Goal: Task Accomplishment & Management: Use online tool/utility

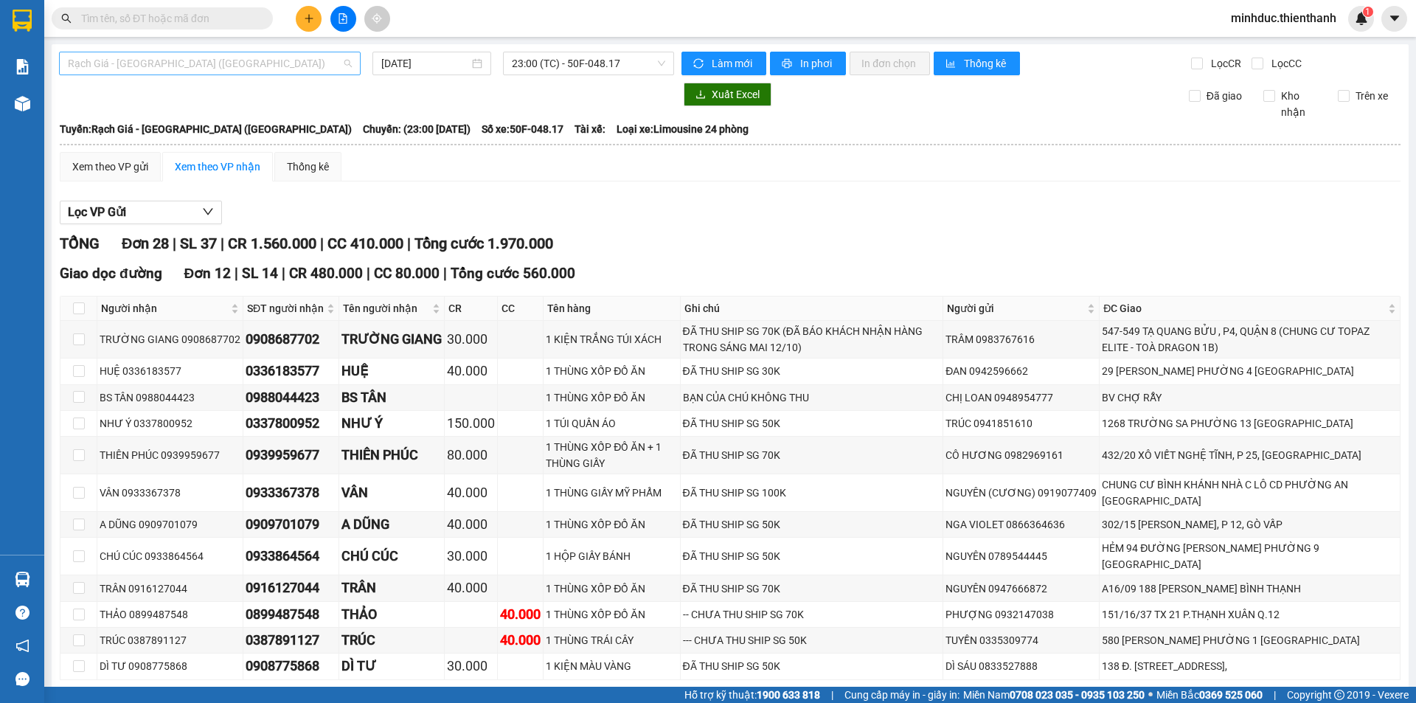
click at [123, 66] on span "Rạch Giá - [GEOGRAPHIC_DATA] ([GEOGRAPHIC_DATA])" at bounding box center [210, 63] width 284 height 22
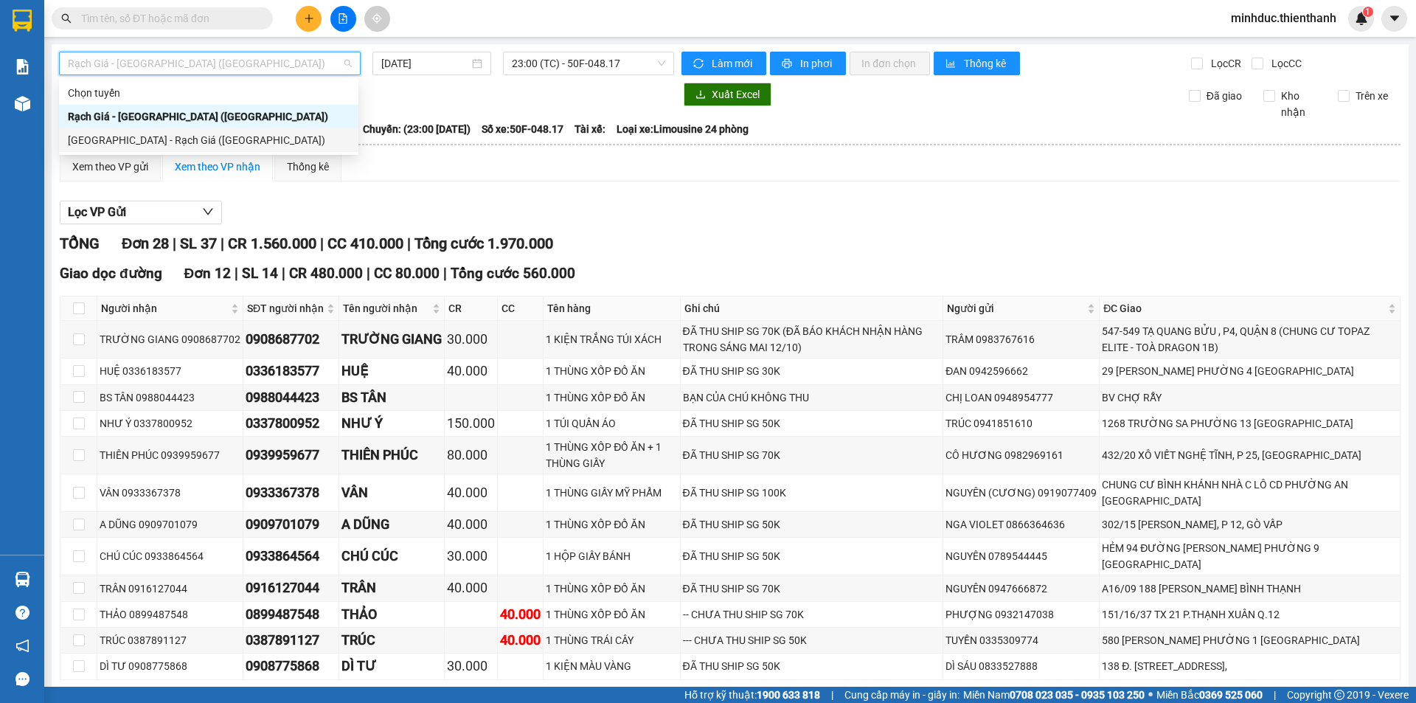
click at [101, 142] on div "[GEOGRAPHIC_DATA] - Rạch Giá ([GEOGRAPHIC_DATA])" at bounding box center [209, 140] width 282 height 16
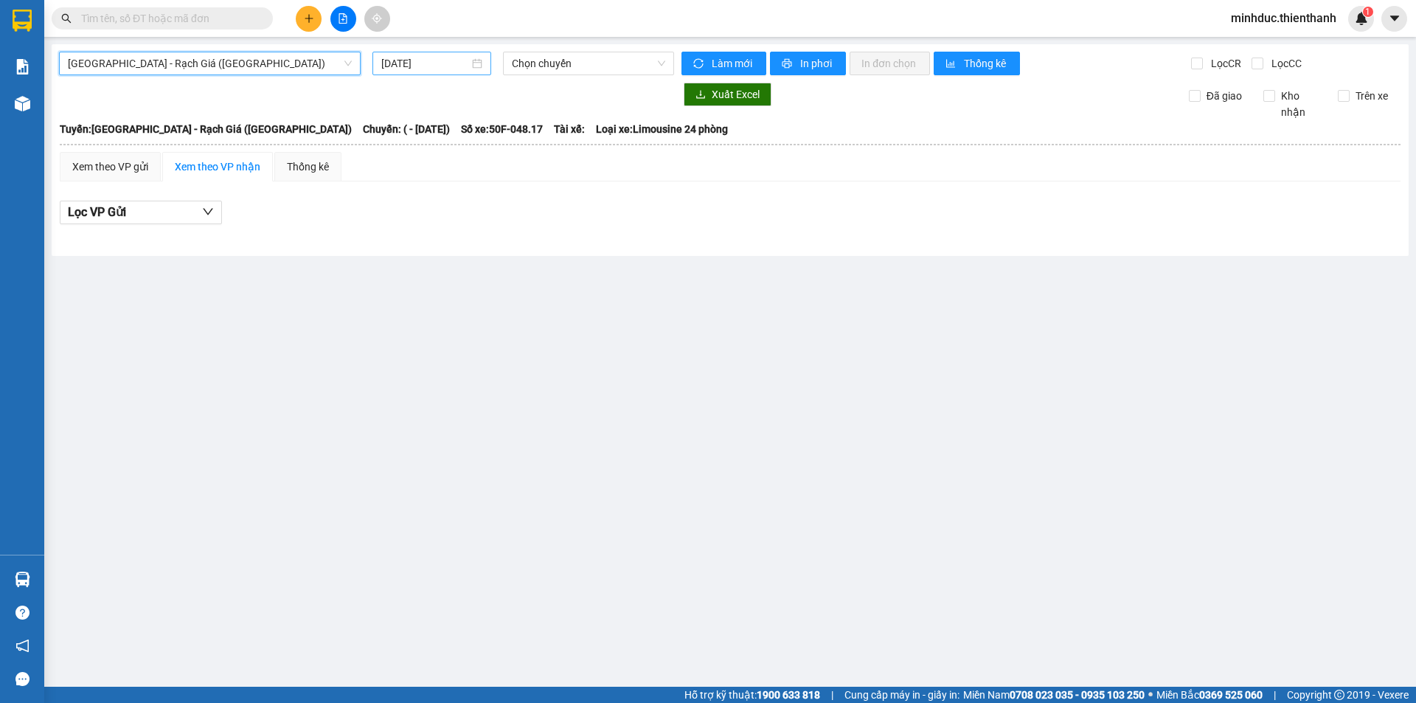
click at [429, 71] on input "[DATE]" at bounding box center [425, 63] width 88 height 16
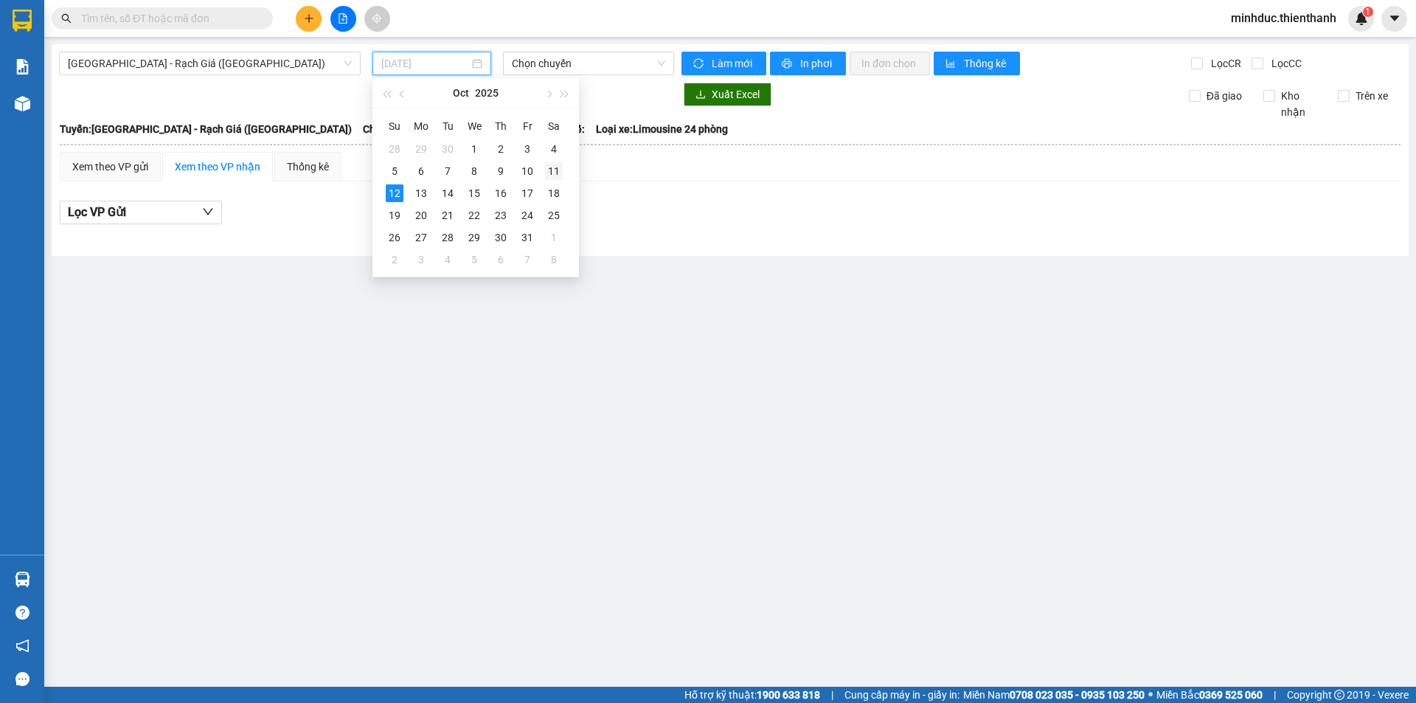
click at [562, 168] on div "11" at bounding box center [554, 171] width 18 height 18
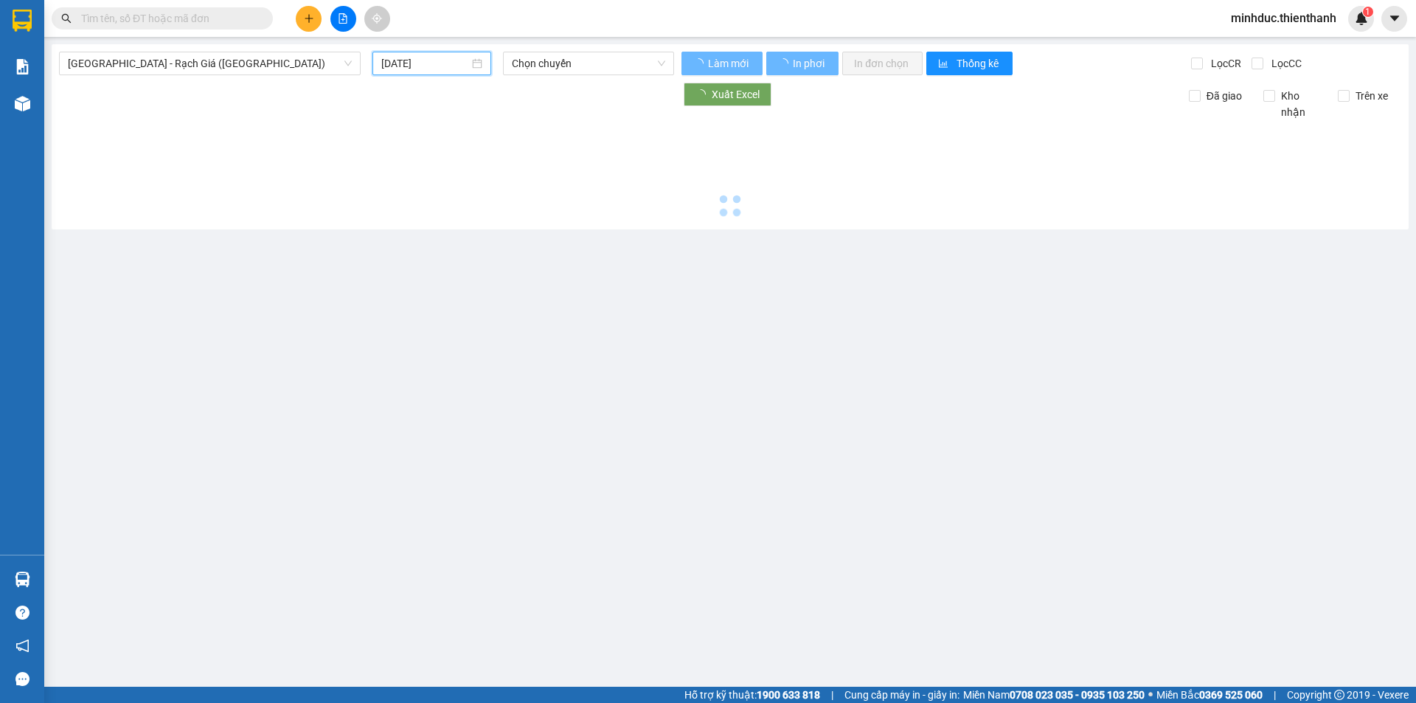
type input "[DATE]"
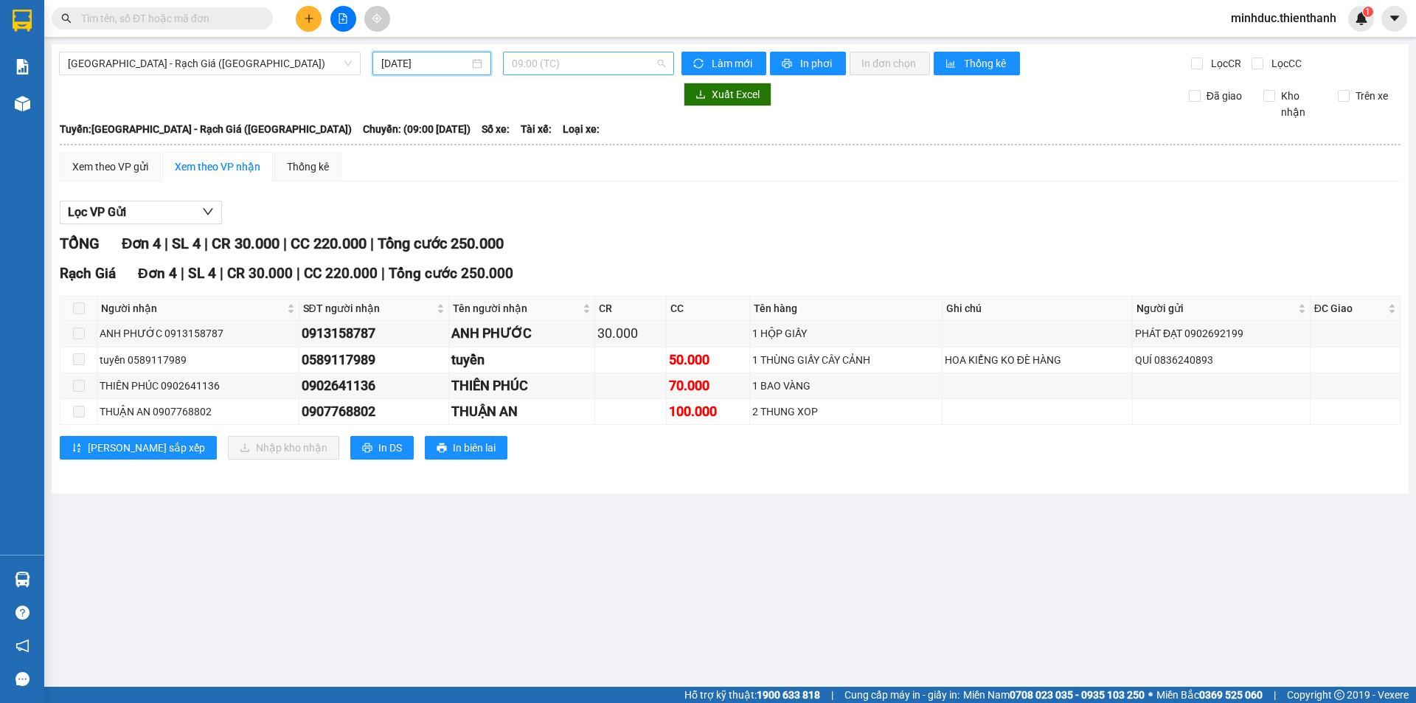
click at [572, 65] on span "09:00 (TC)" at bounding box center [588, 63] width 153 height 22
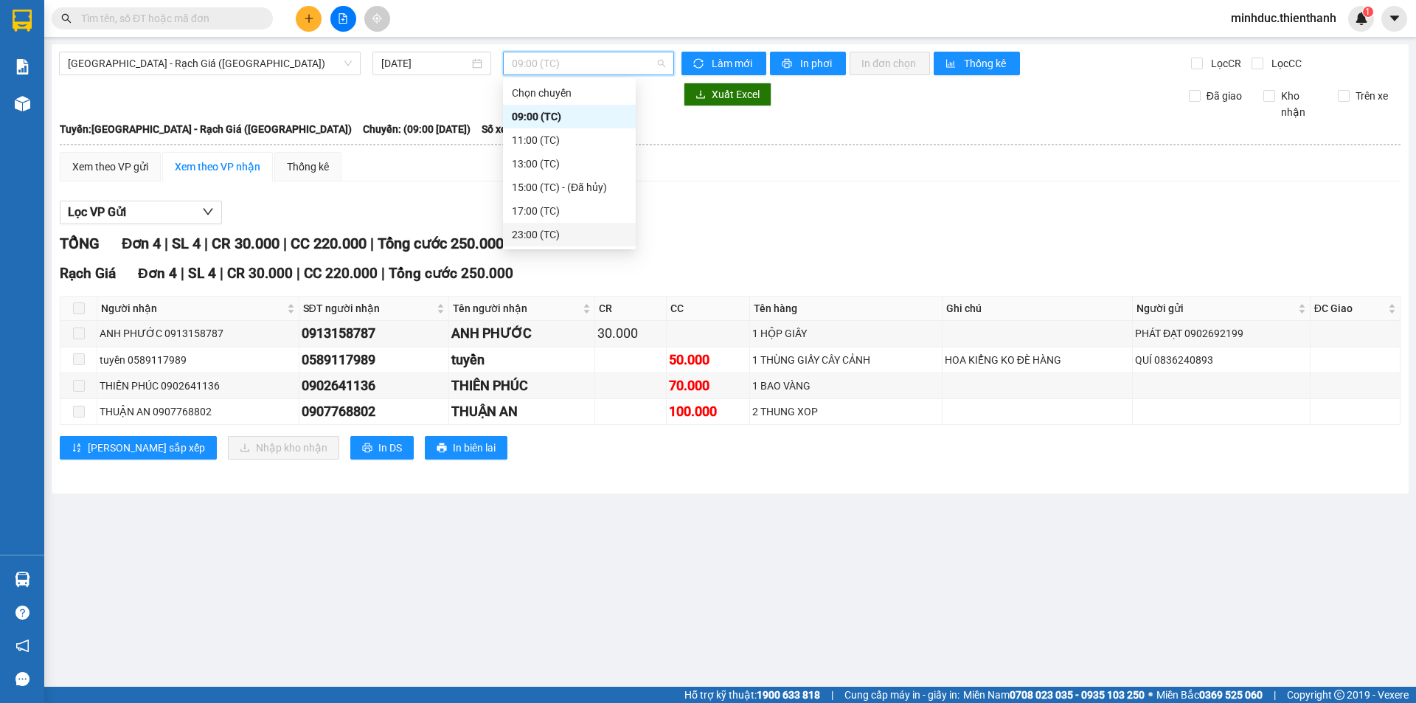
click at [544, 240] on div "23:00 (TC)" at bounding box center [569, 234] width 115 height 16
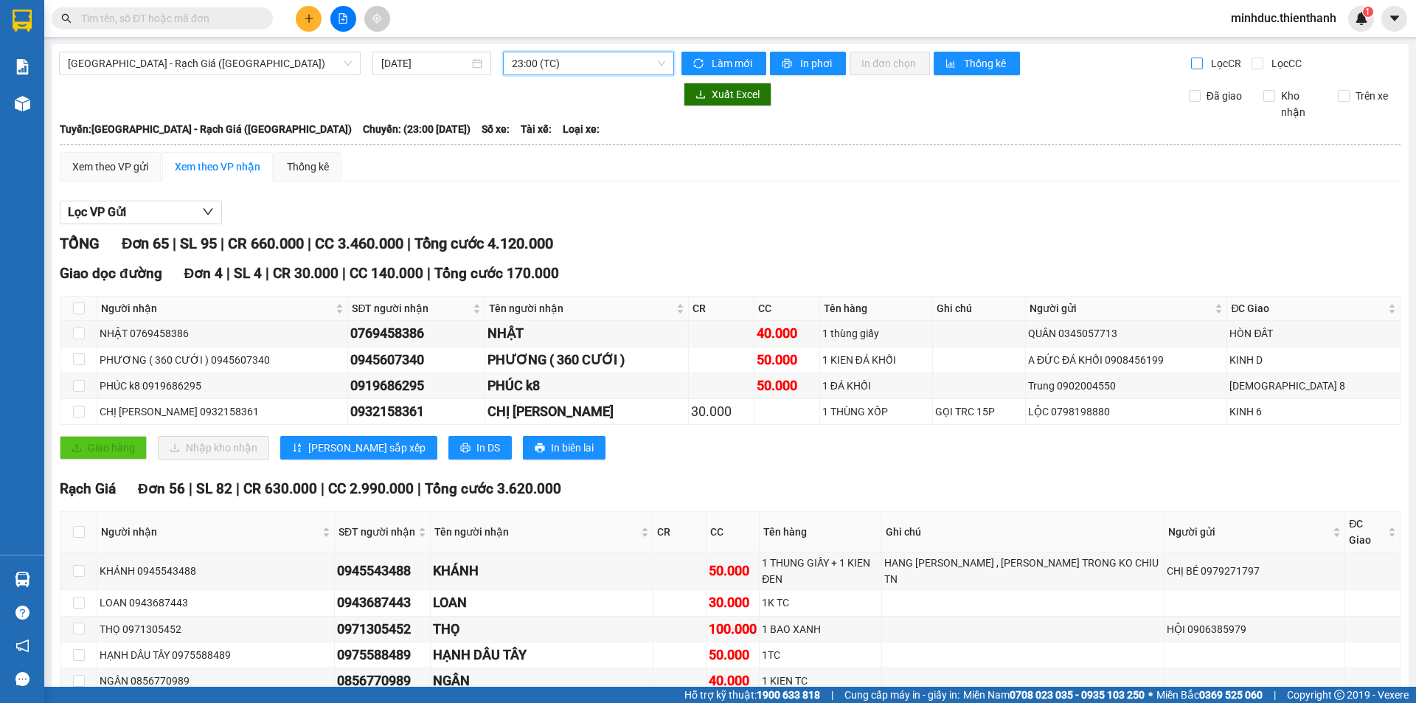
click at [1191, 63] on input "Lọc CR" at bounding box center [1198, 64] width 14 height 12
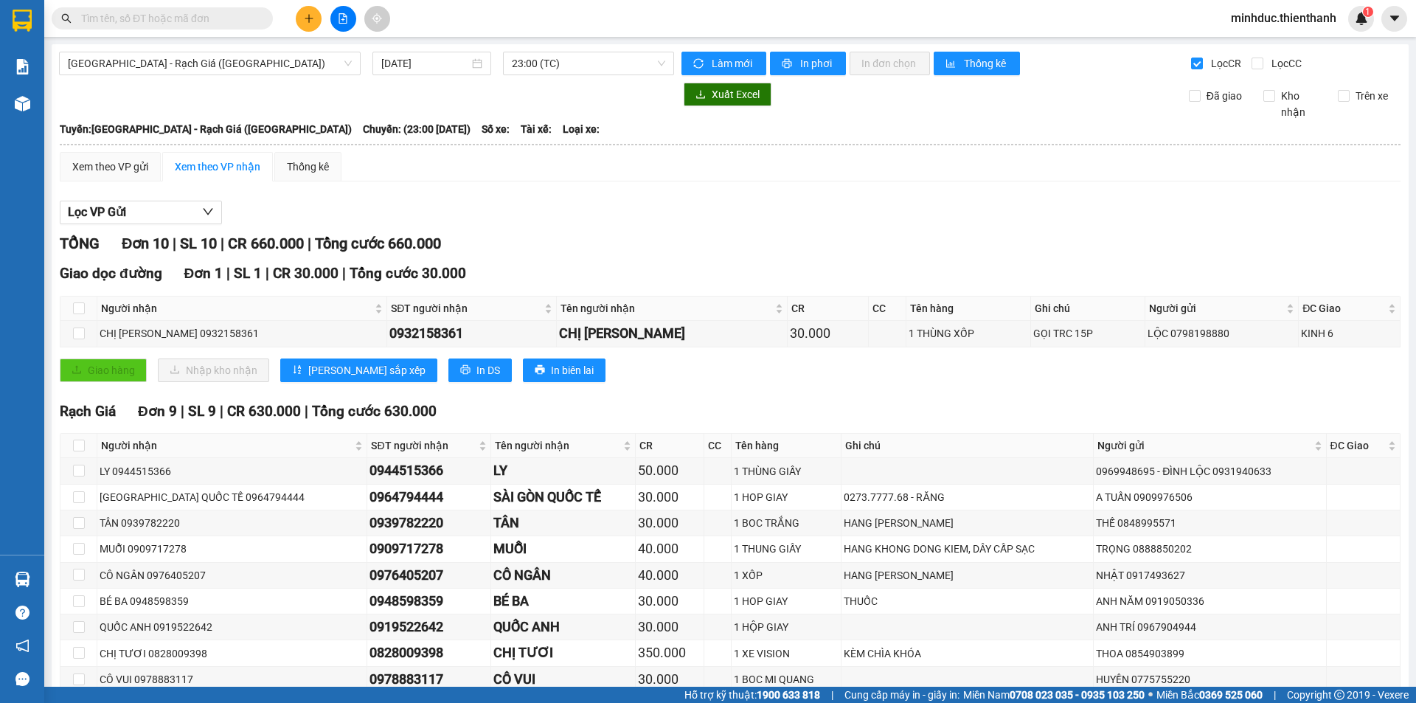
click at [879, 159] on div "Xem theo VP gửi Xem theo VP nhận Thống kê" at bounding box center [730, 167] width 1341 height 30
click at [1191, 69] on input "Lọc CR" at bounding box center [1198, 64] width 14 height 12
checkbox input "false"
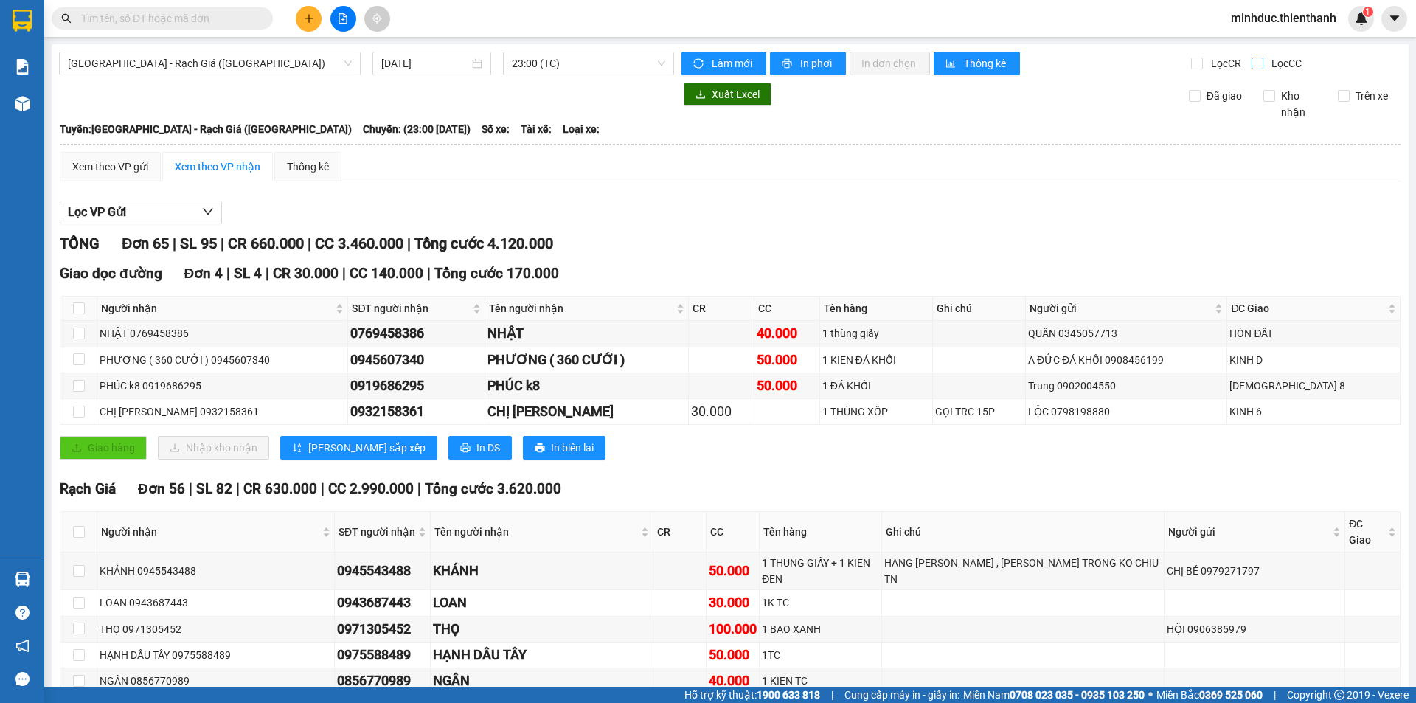
click at [1255, 60] on input "Lọc CC" at bounding box center [1259, 64] width 14 height 12
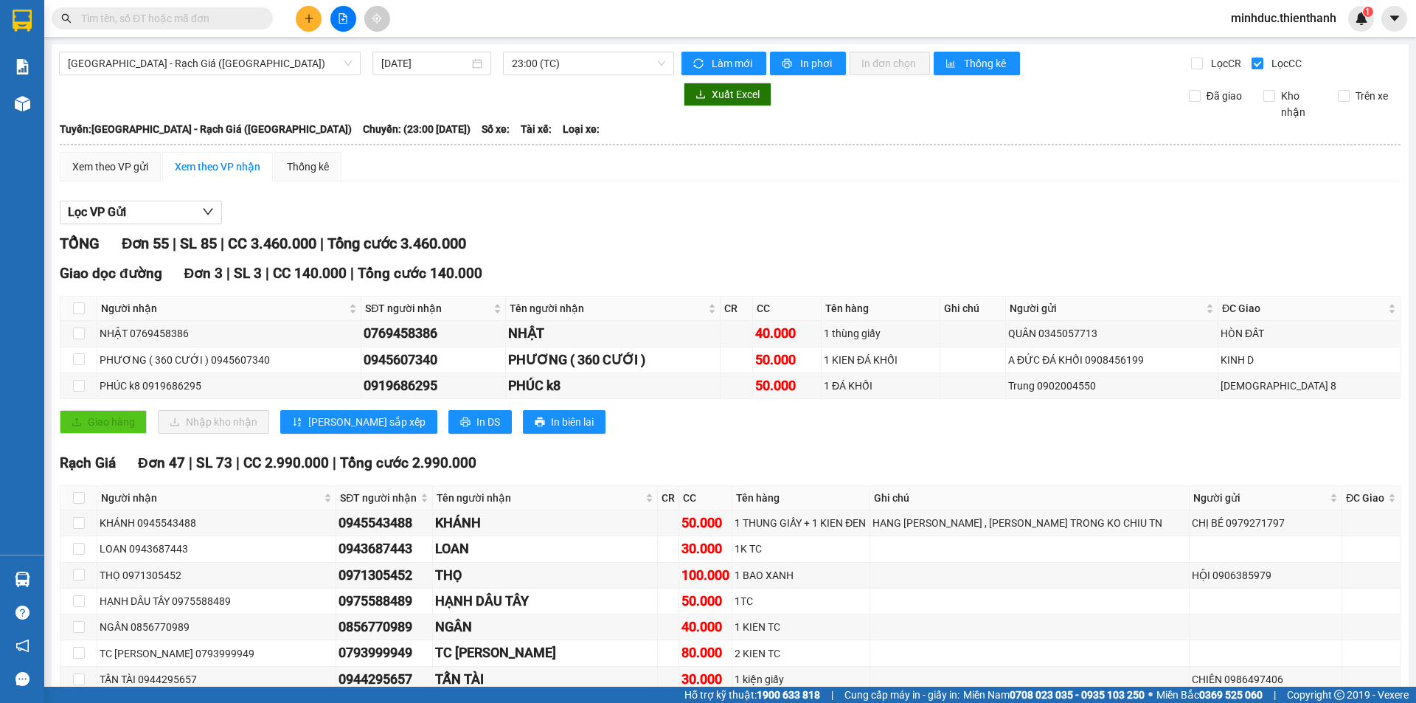
click at [804, 216] on div "Lọc VP Gửi" at bounding box center [730, 213] width 1341 height 24
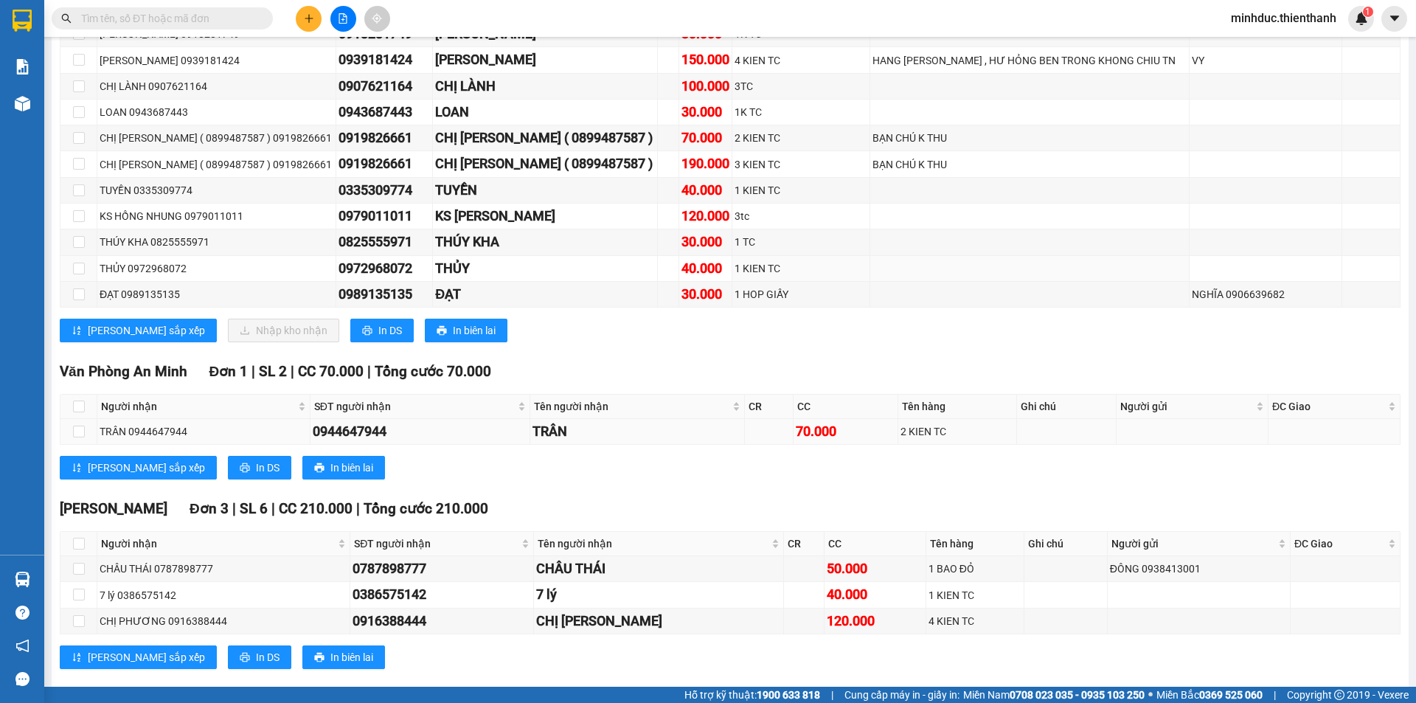
scroll to position [1587, 0]
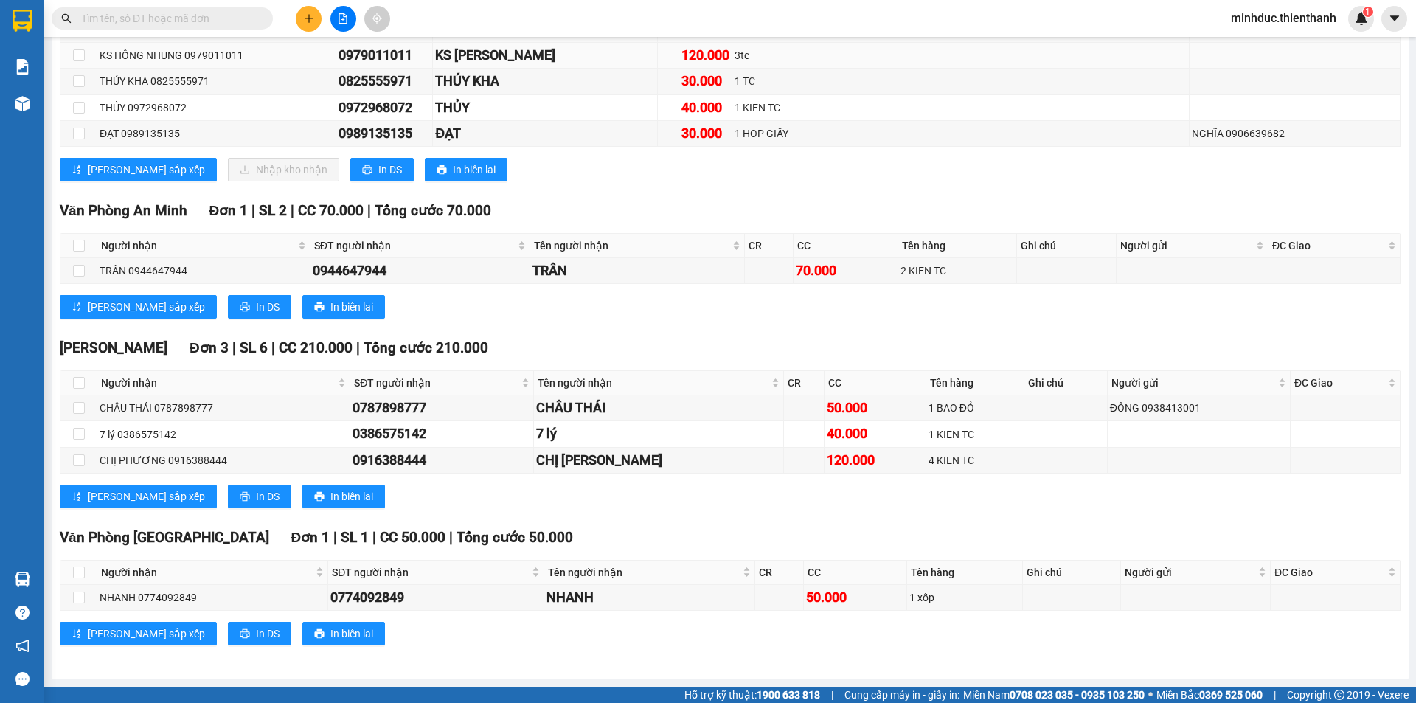
drag, startPoint x: 564, startPoint y: 314, endPoint x: 531, endPoint y: 162, distance: 155.5
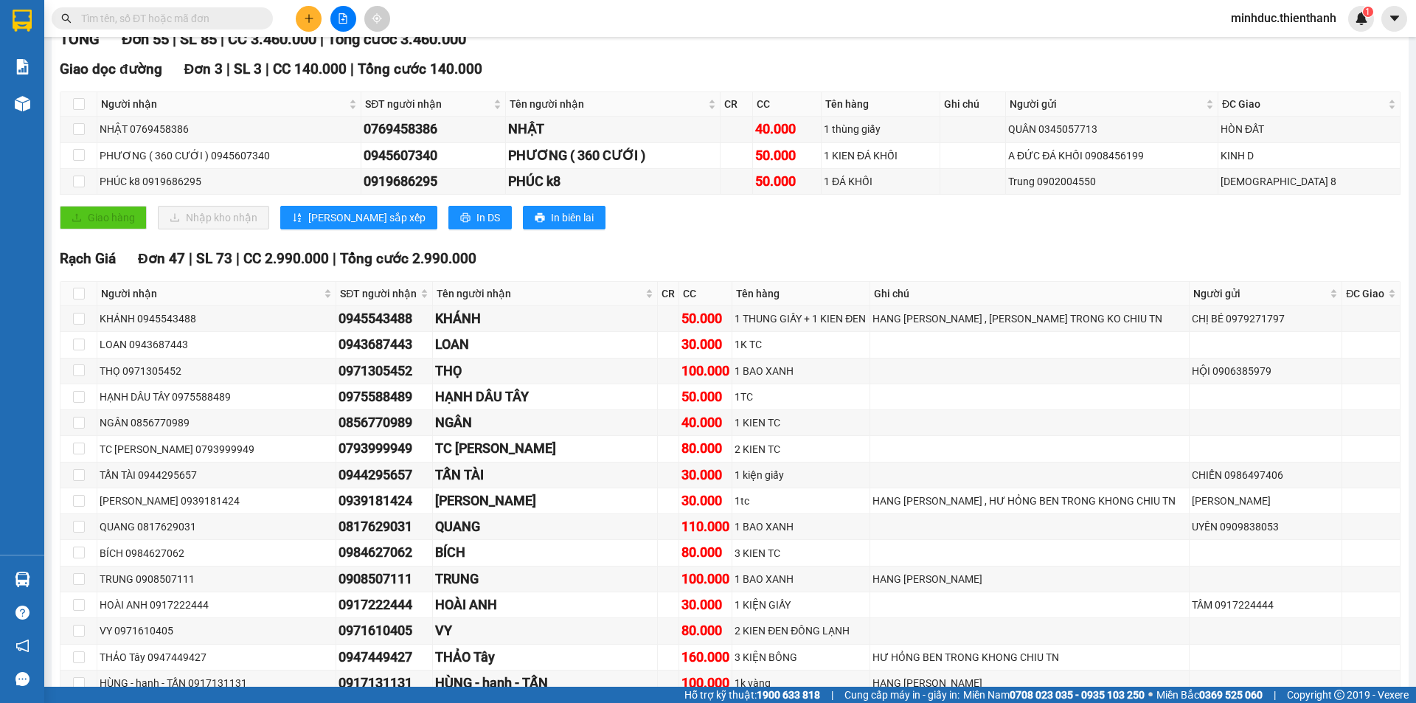
scroll to position [0, 0]
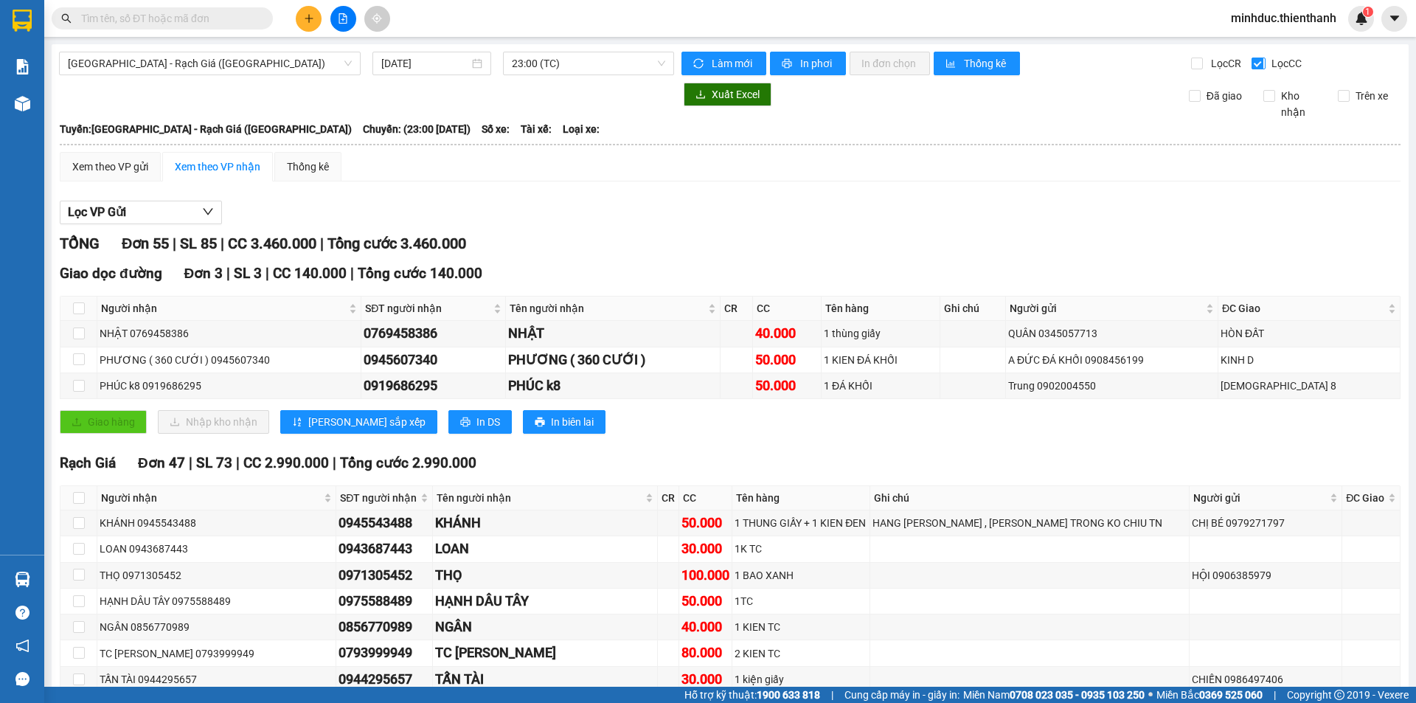
click at [1252, 68] on input "Lọc CC" at bounding box center [1259, 64] width 14 height 12
checkbox input "false"
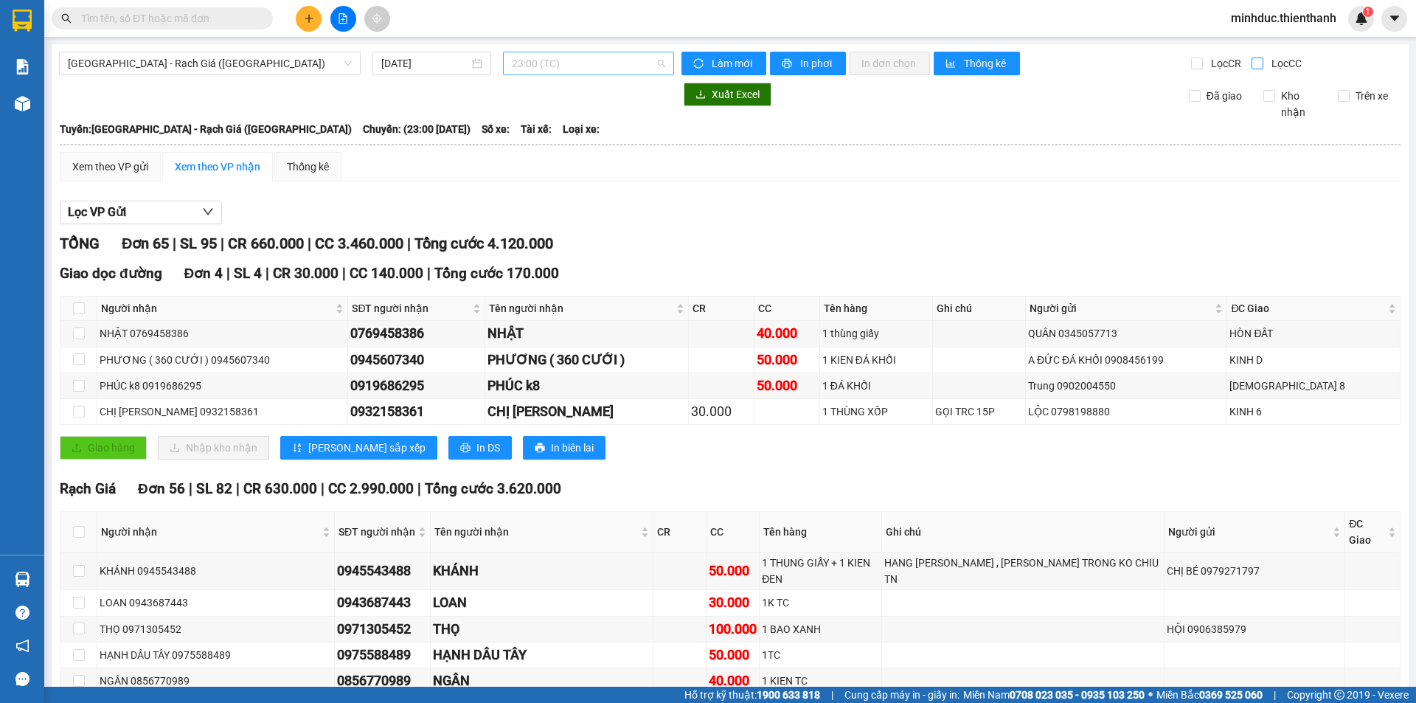
click at [546, 68] on span "23:00 (TC)" at bounding box center [588, 63] width 153 height 22
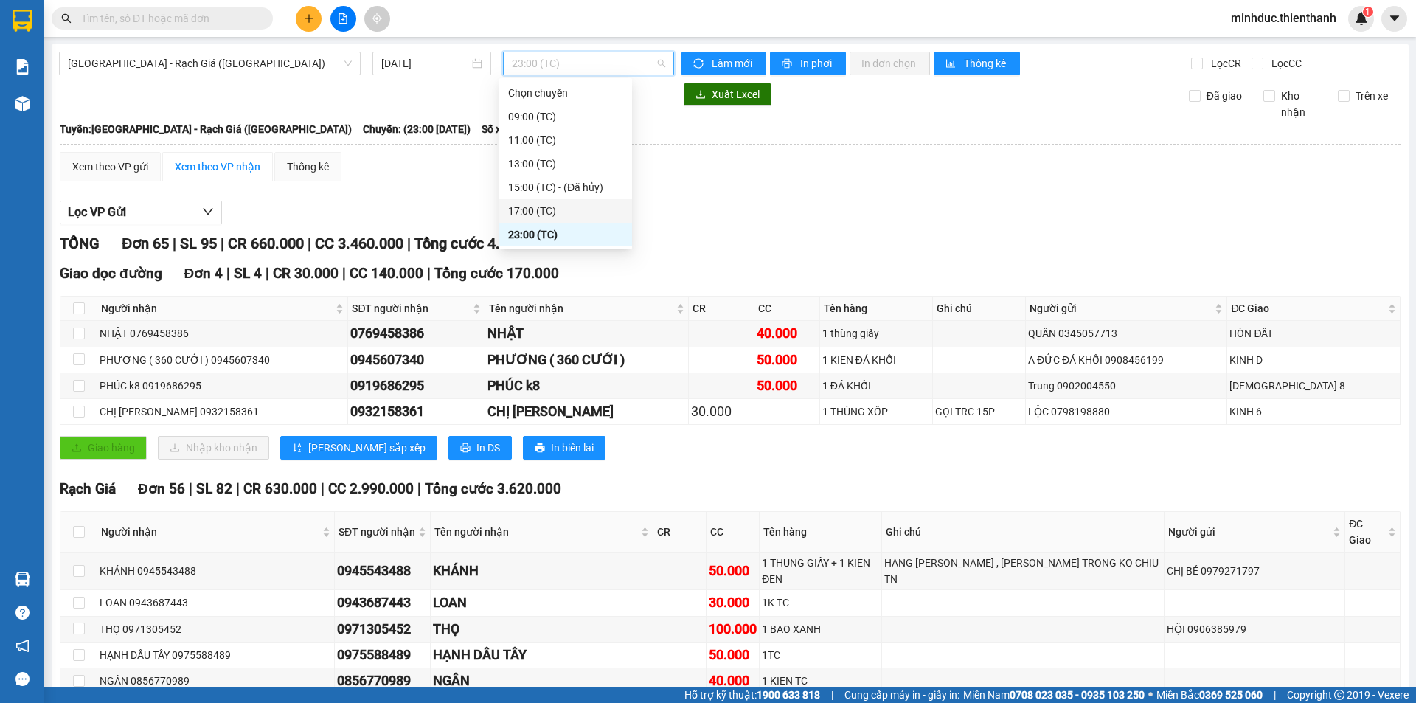
click at [510, 215] on div "17:00 (TC)" at bounding box center [565, 211] width 115 height 16
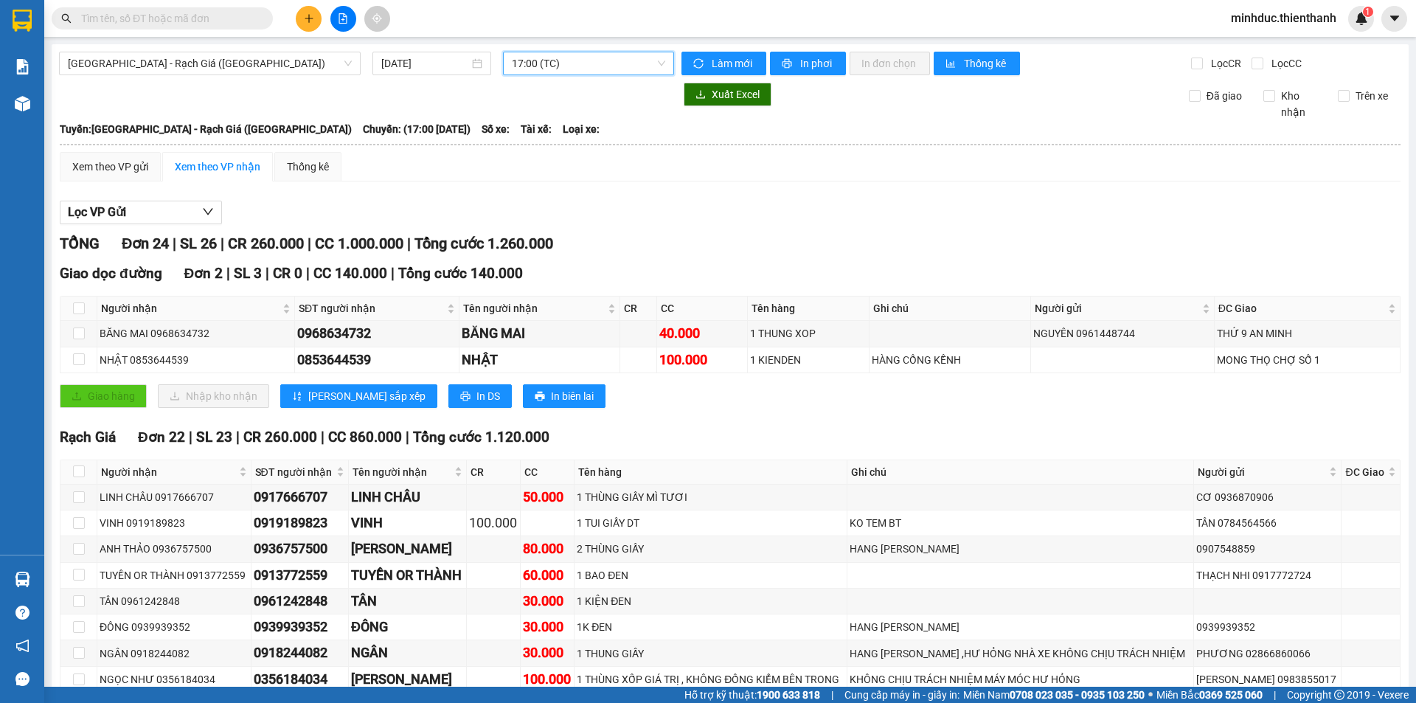
click at [561, 63] on span "17:00 (TC)" at bounding box center [588, 63] width 153 height 22
click at [562, 192] on div "15:00 (TC) - (Đã hủy)" at bounding box center [565, 187] width 115 height 16
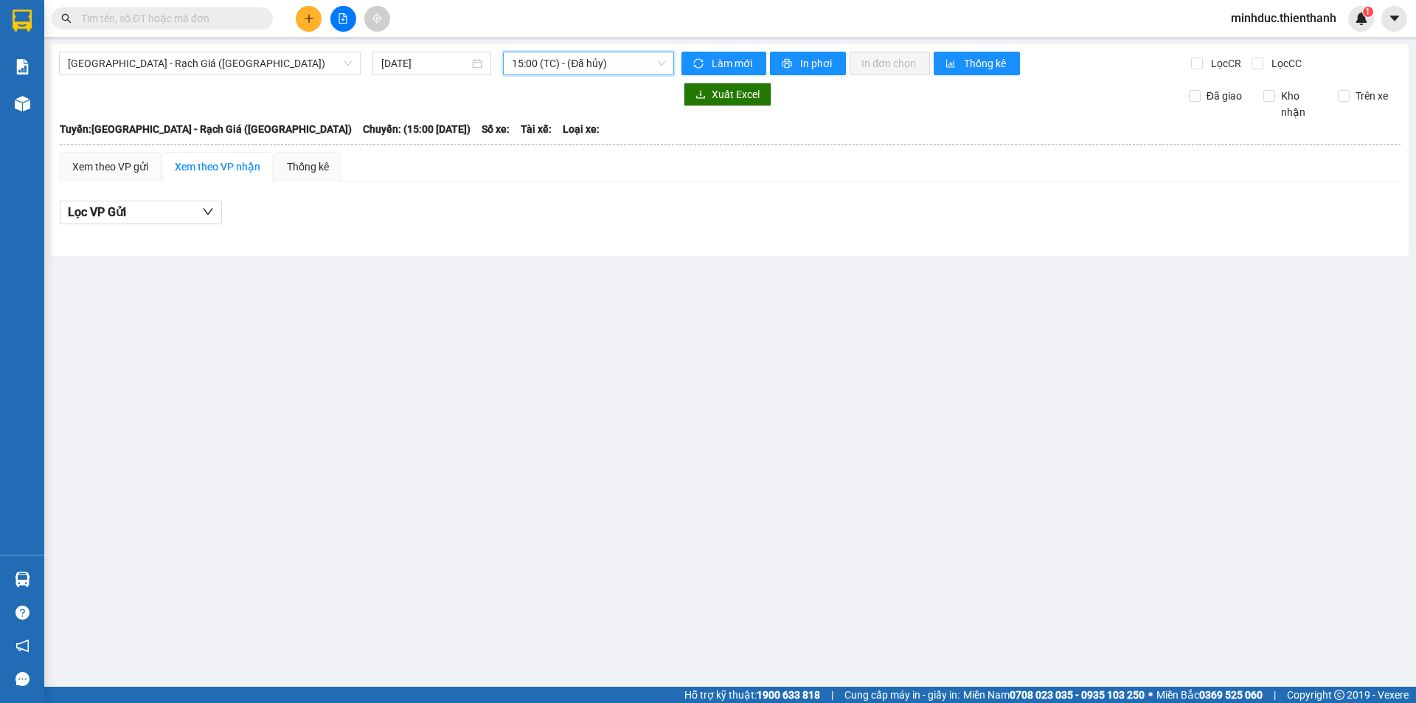
click at [566, 66] on span "15:00 (TC) - (Đã hủy)" at bounding box center [588, 63] width 153 height 22
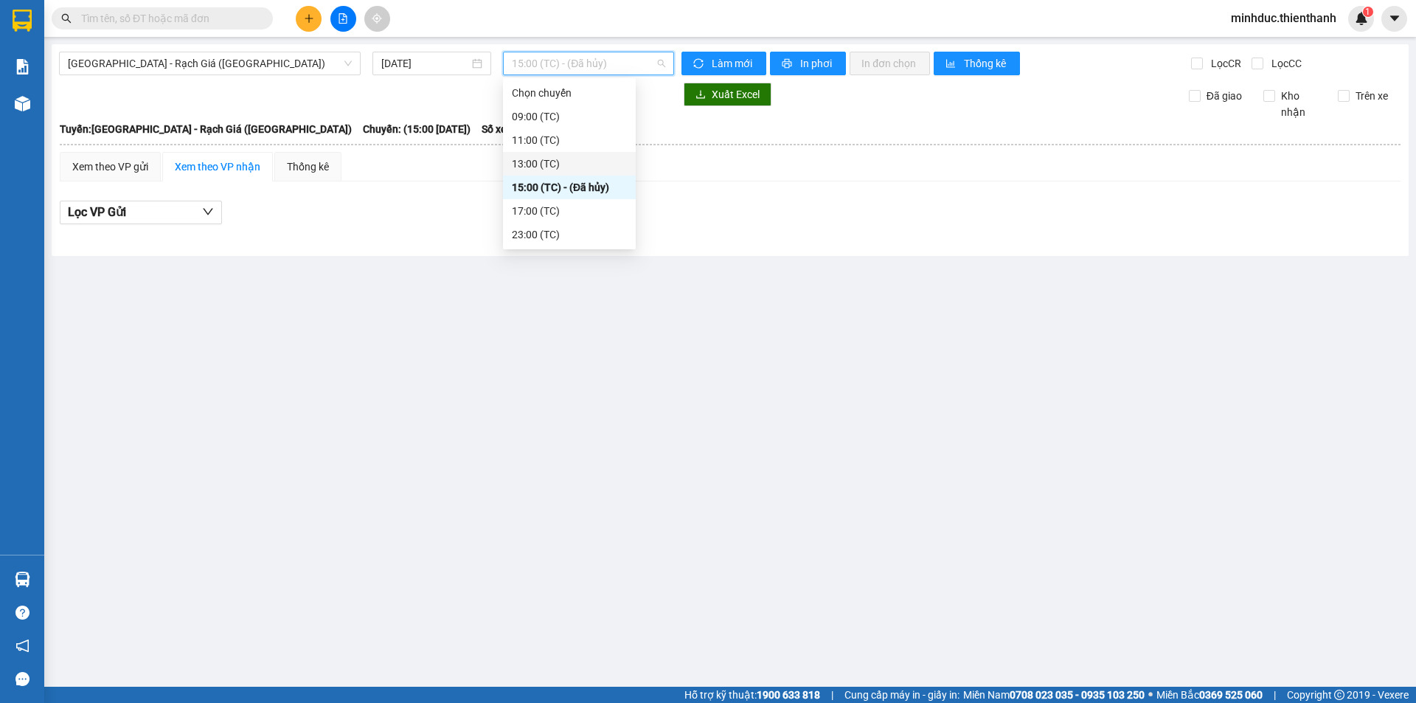
click at [546, 162] on div "13:00 (TC)" at bounding box center [569, 164] width 115 height 16
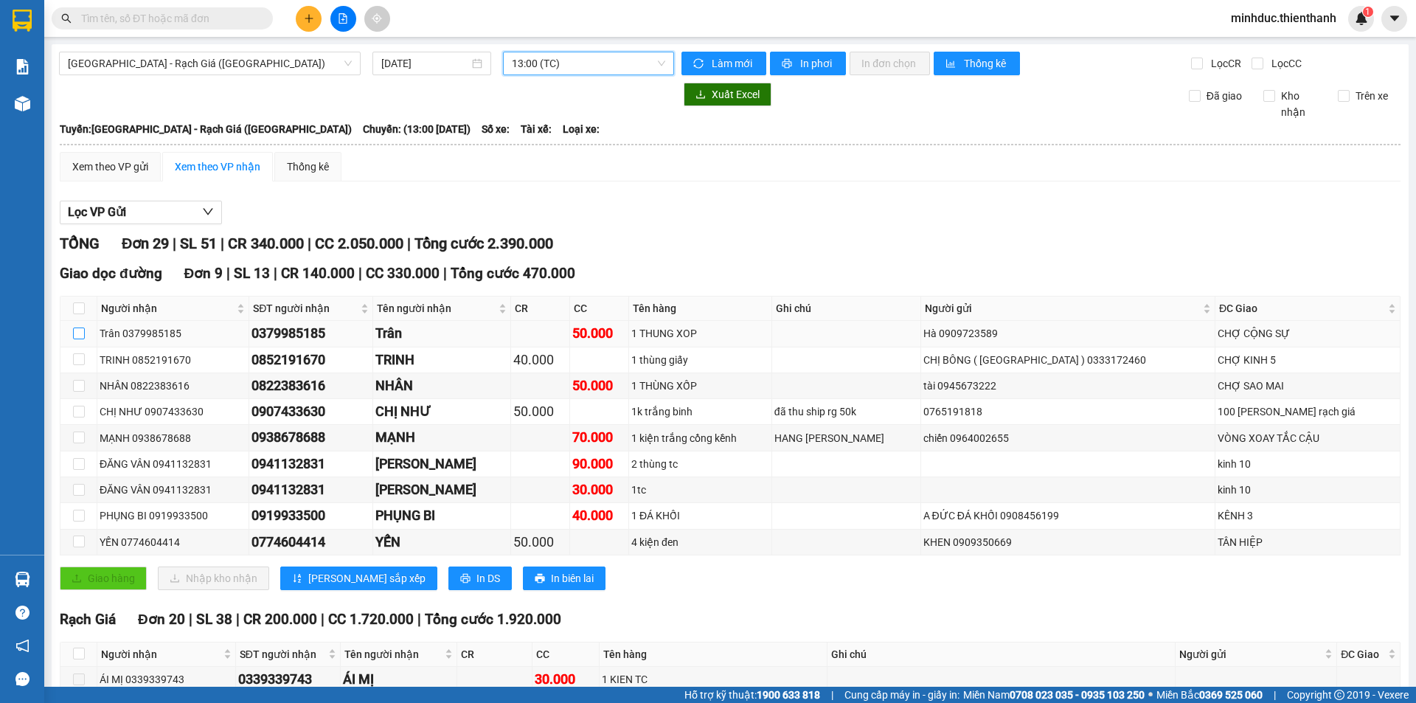
click at [76, 333] on input "checkbox" at bounding box center [79, 334] width 12 height 12
checkbox input "true"
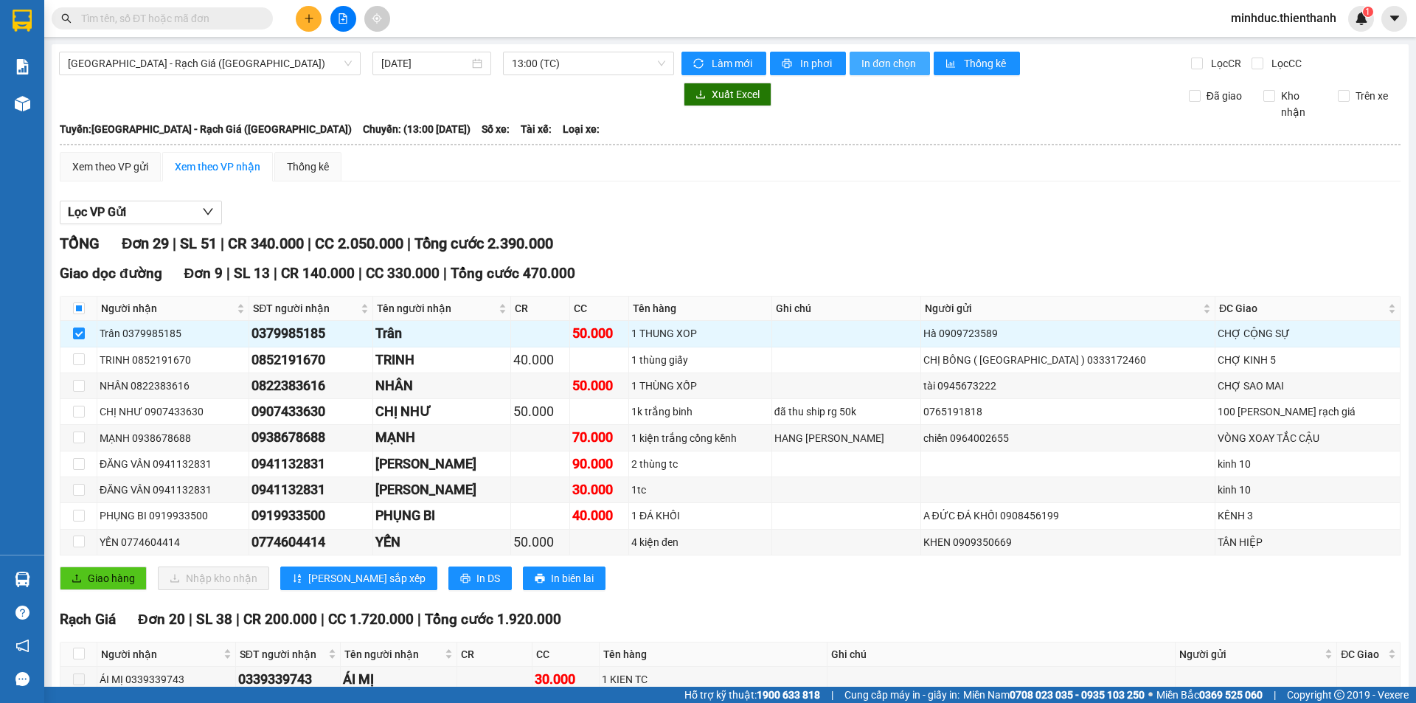
click at [895, 56] on span "In đơn chọn" at bounding box center [890, 63] width 57 height 16
click at [880, 66] on span "In đơn chọn" at bounding box center [890, 63] width 57 height 16
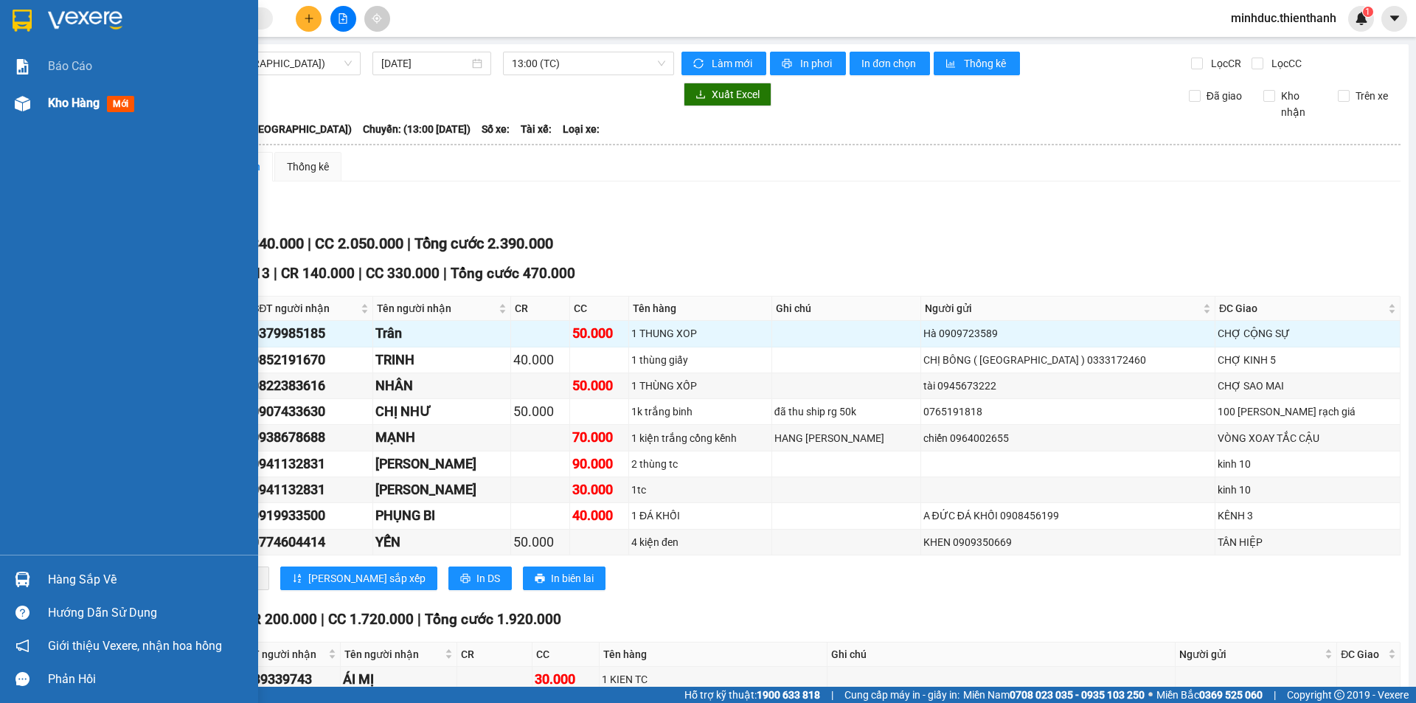
click at [46, 97] on div "Kho hàng mới" at bounding box center [129, 103] width 258 height 37
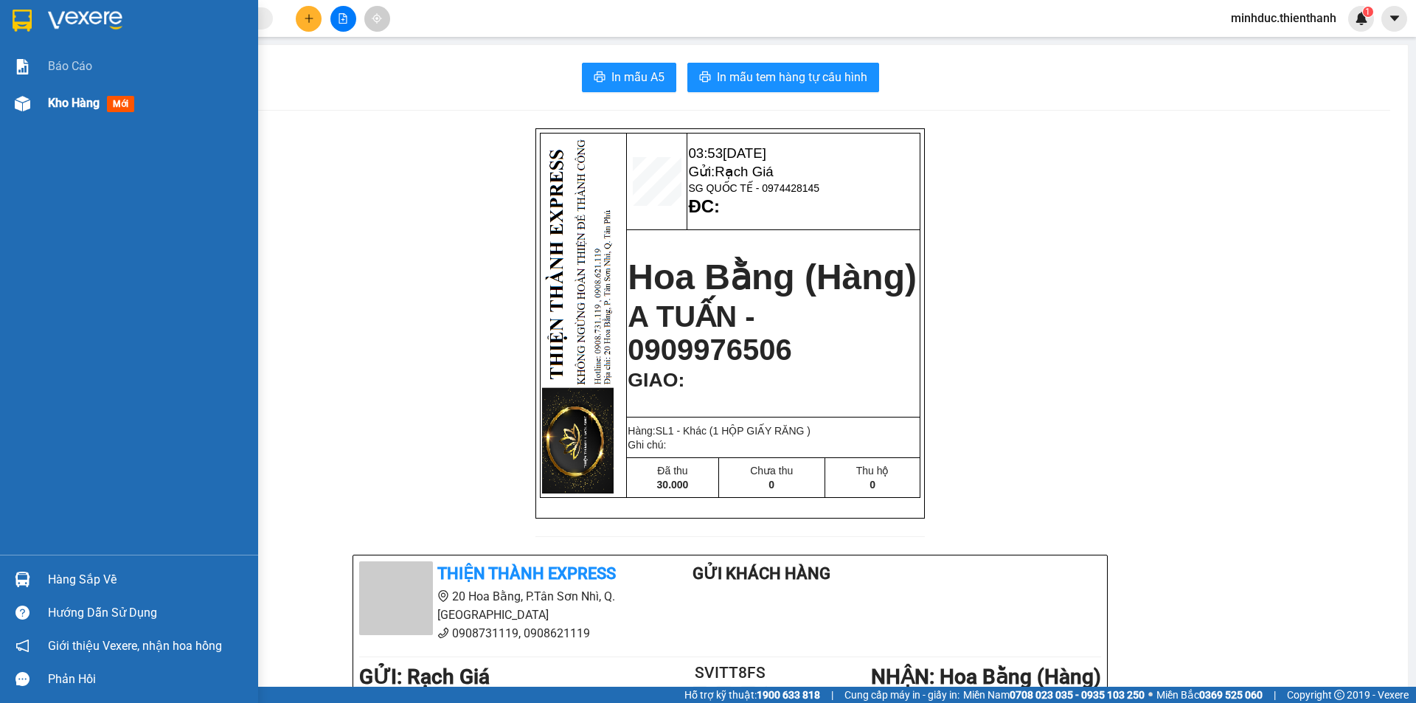
click at [17, 116] on div at bounding box center [23, 104] width 26 height 26
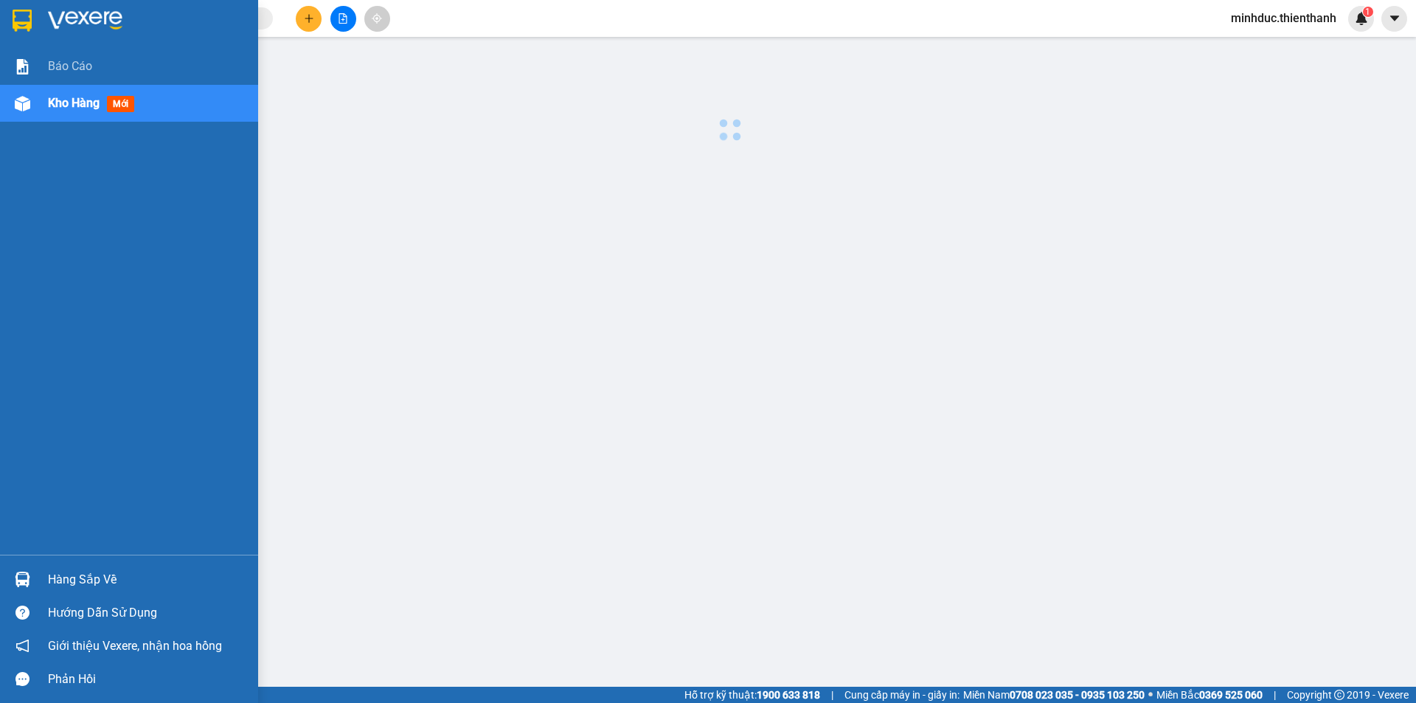
click at [17, 116] on div at bounding box center [23, 104] width 26 height 26
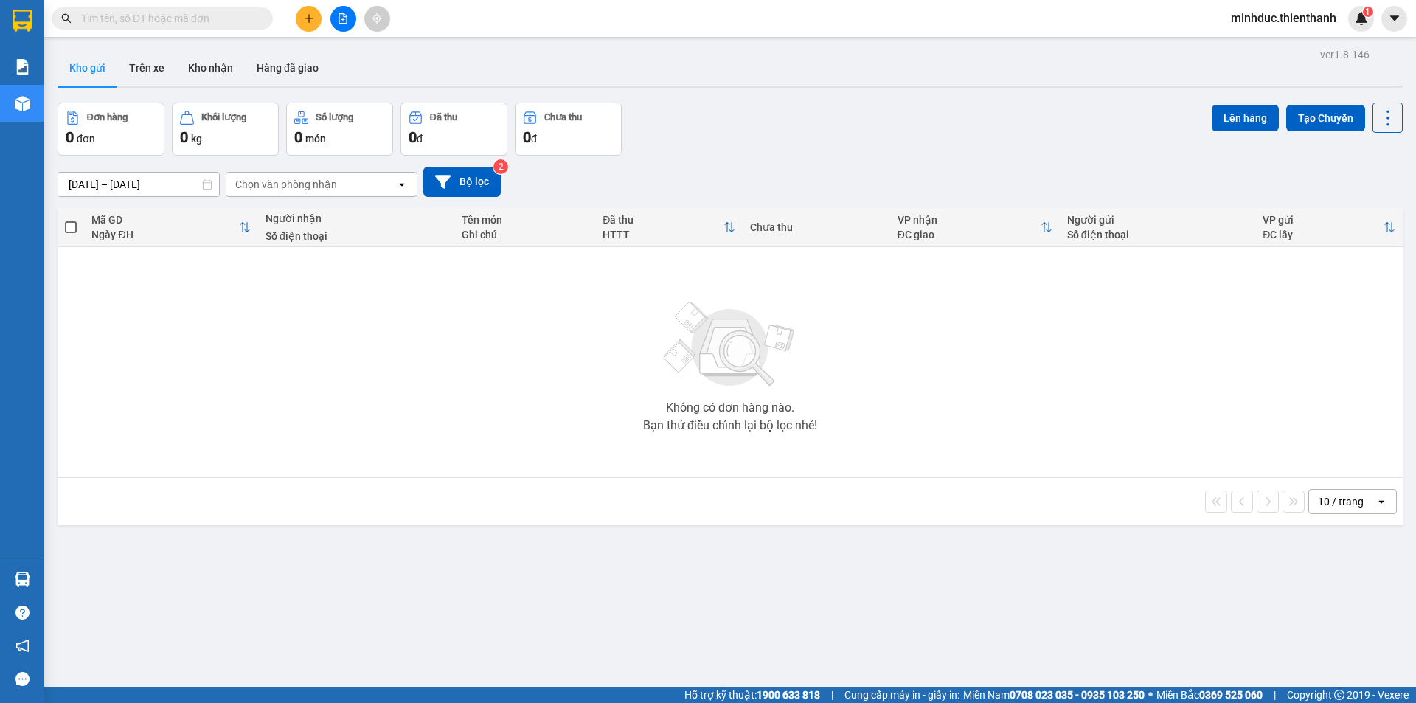
click at [343, 24] on button at bounding box center [343, 19] width 26 height 26
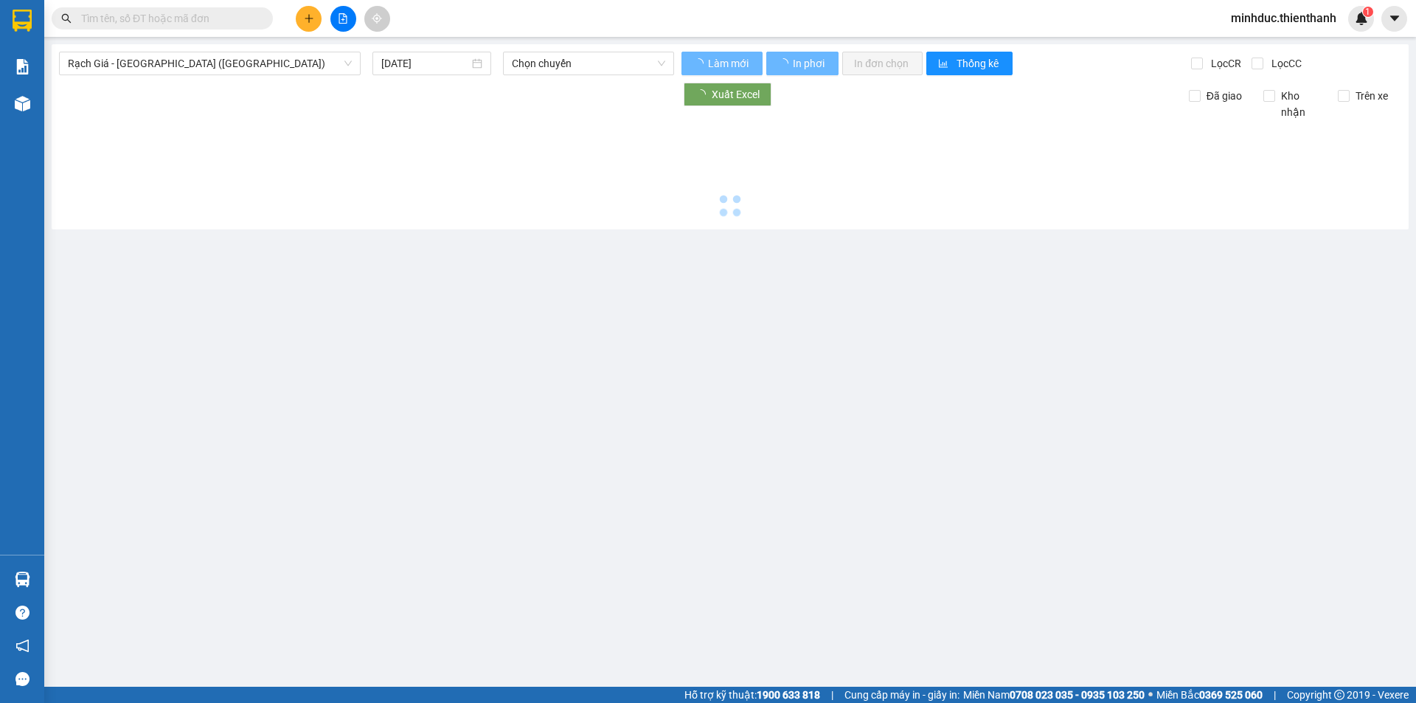
type input "[DATE]"
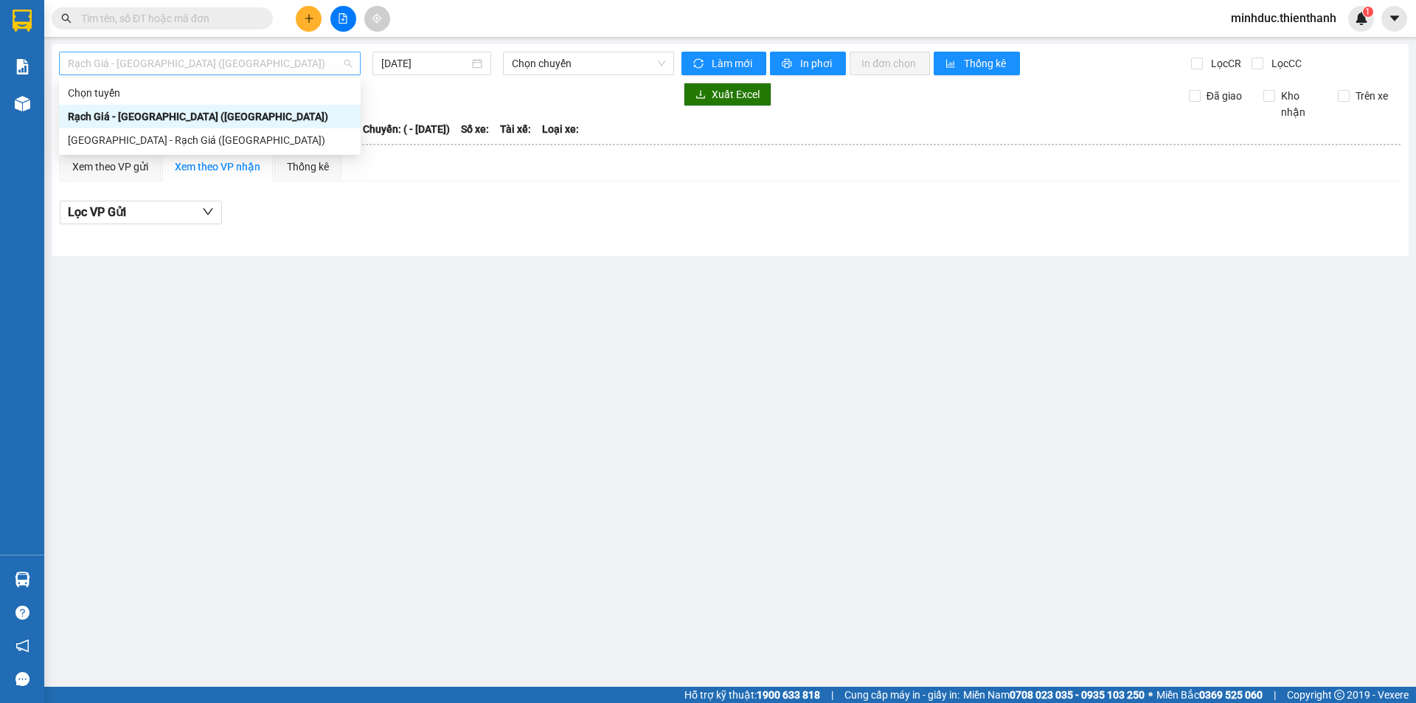
click at [285, 71] on span "Rạch Giá - [GEOGRAPHIC_DATA] ([GEOGRAPHIC_DATA])" at bounding box center [210, 63] width 284 height 22
click at [261, 142] on div "[GEOGRAPHIC_DATA] - Rạch Giá ([GEOGRAPHIC_DATA])" at bounding box center [210, 140] width 284 height 16
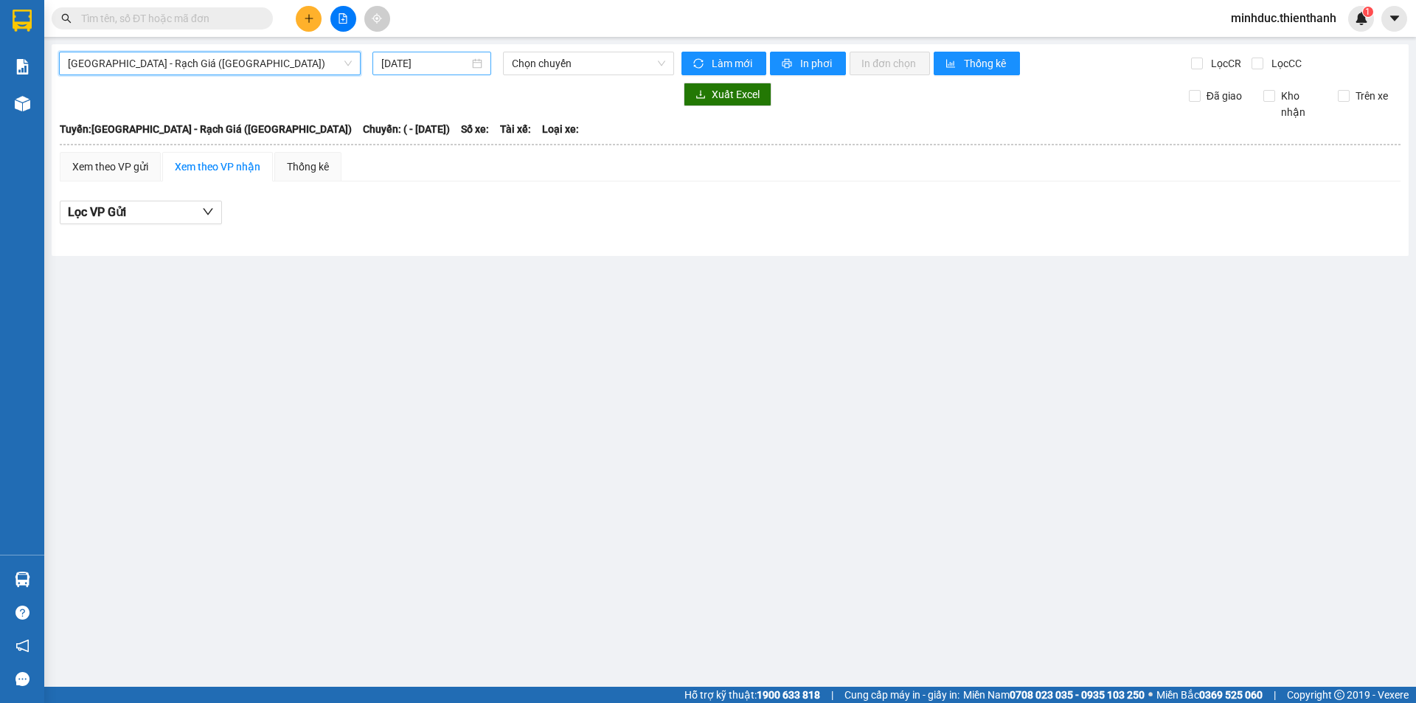
click at [440, 65] on input "[DATE]" at bounding box center [425, 63] width 88 height 16
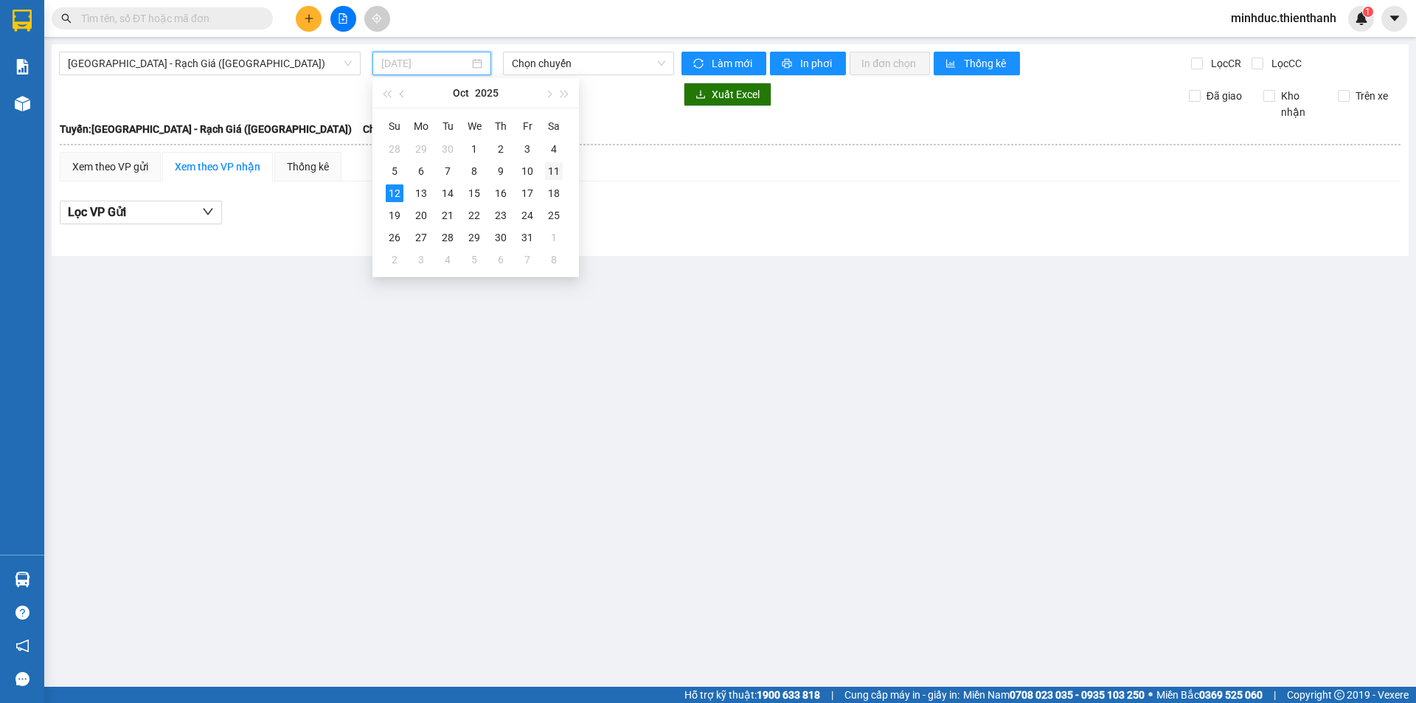
click at [561, 170] on div "11" at bounding box center [554, 171] width 18 height 18
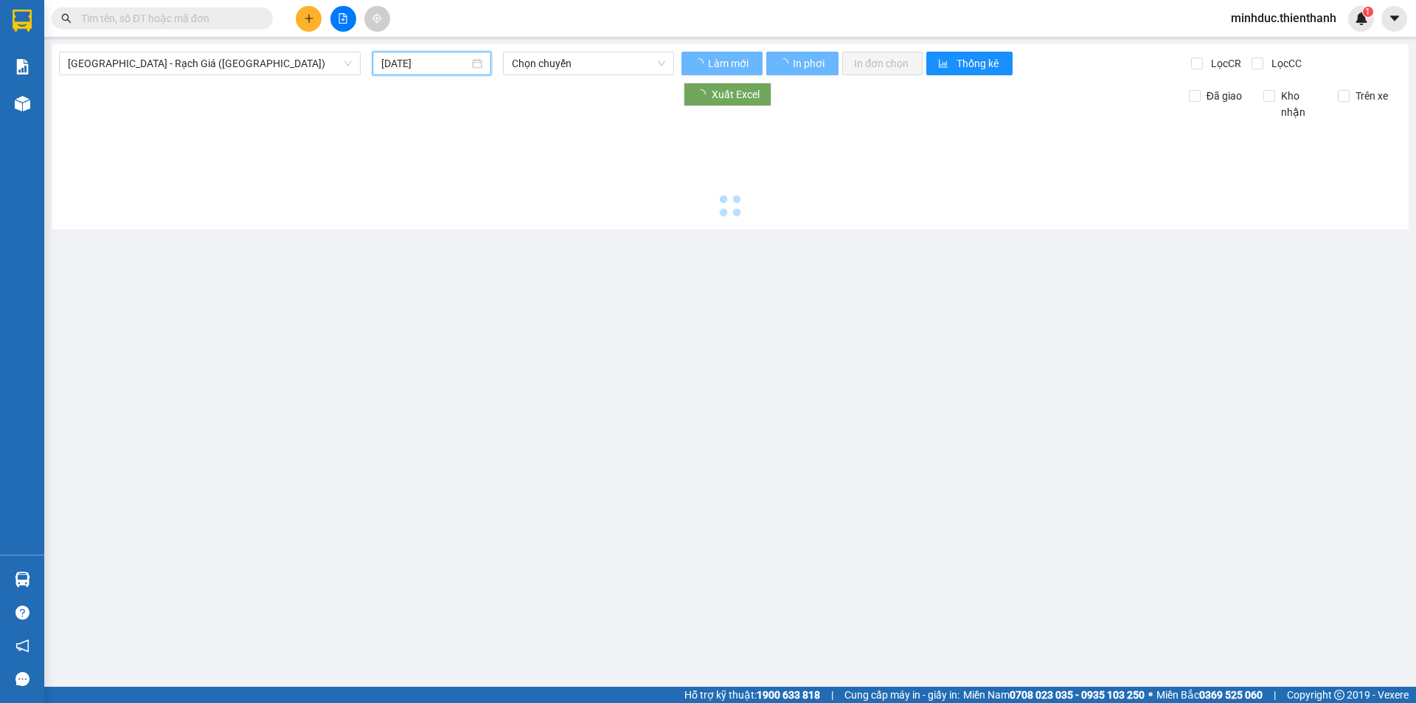
type input "[DATE]"
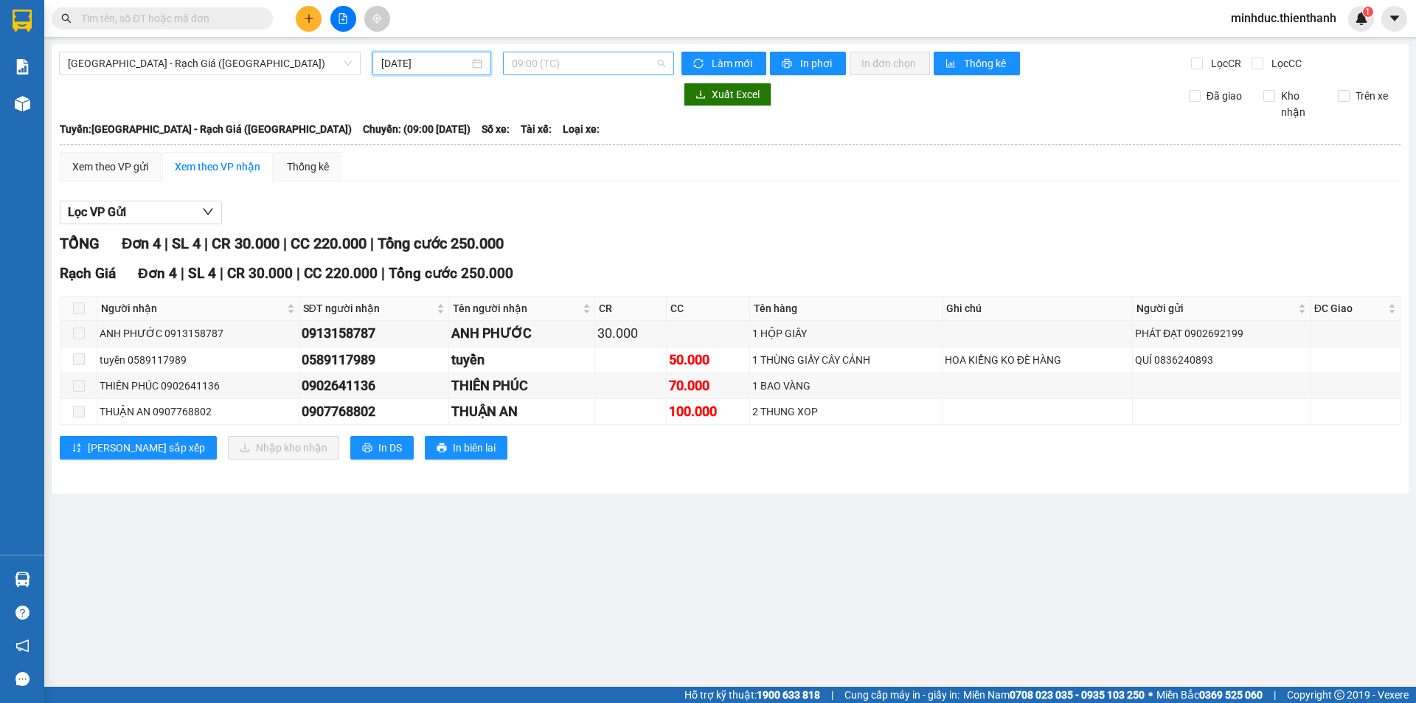
click at [564, 66] on span "09:00 (TC)" at bounding box center [588, 63] width 153 height 22
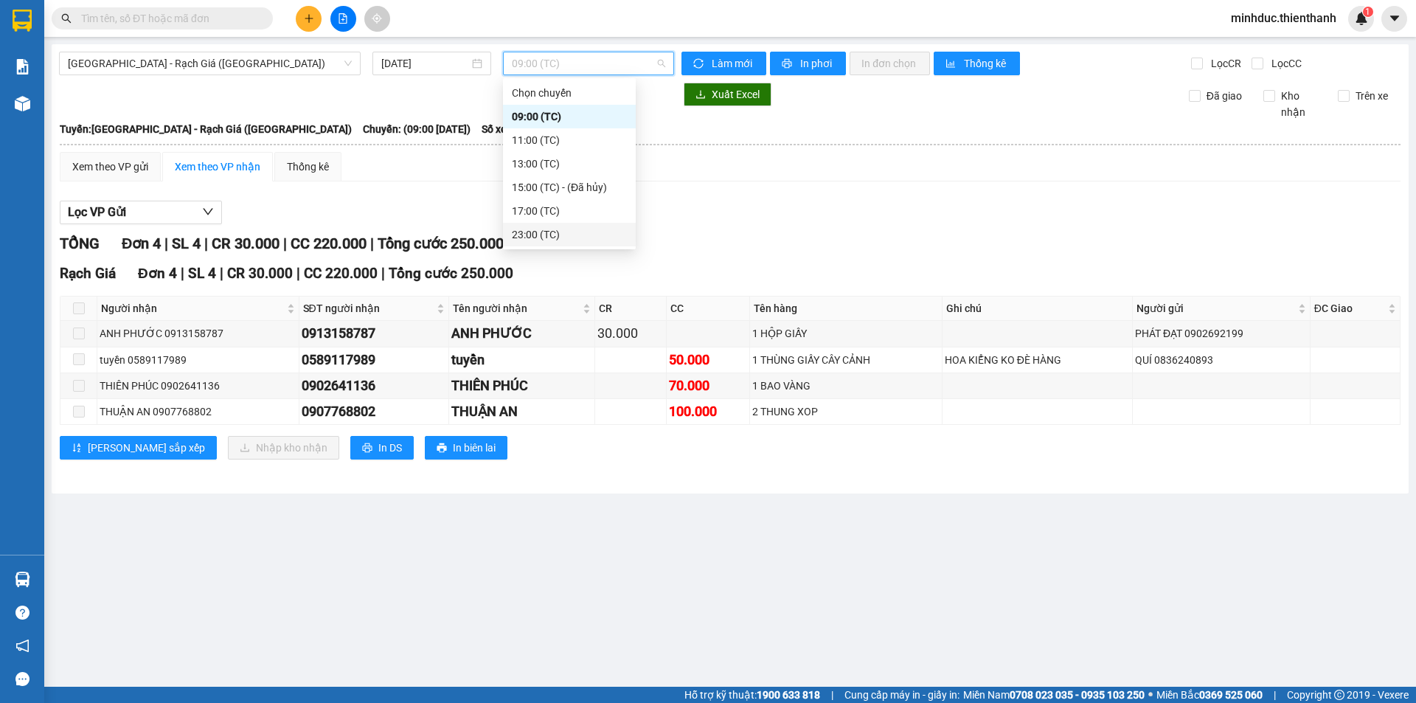
click at [544, 244] on div "23:00 (TC)" at bounding box center [569, 235] width 133 height 24
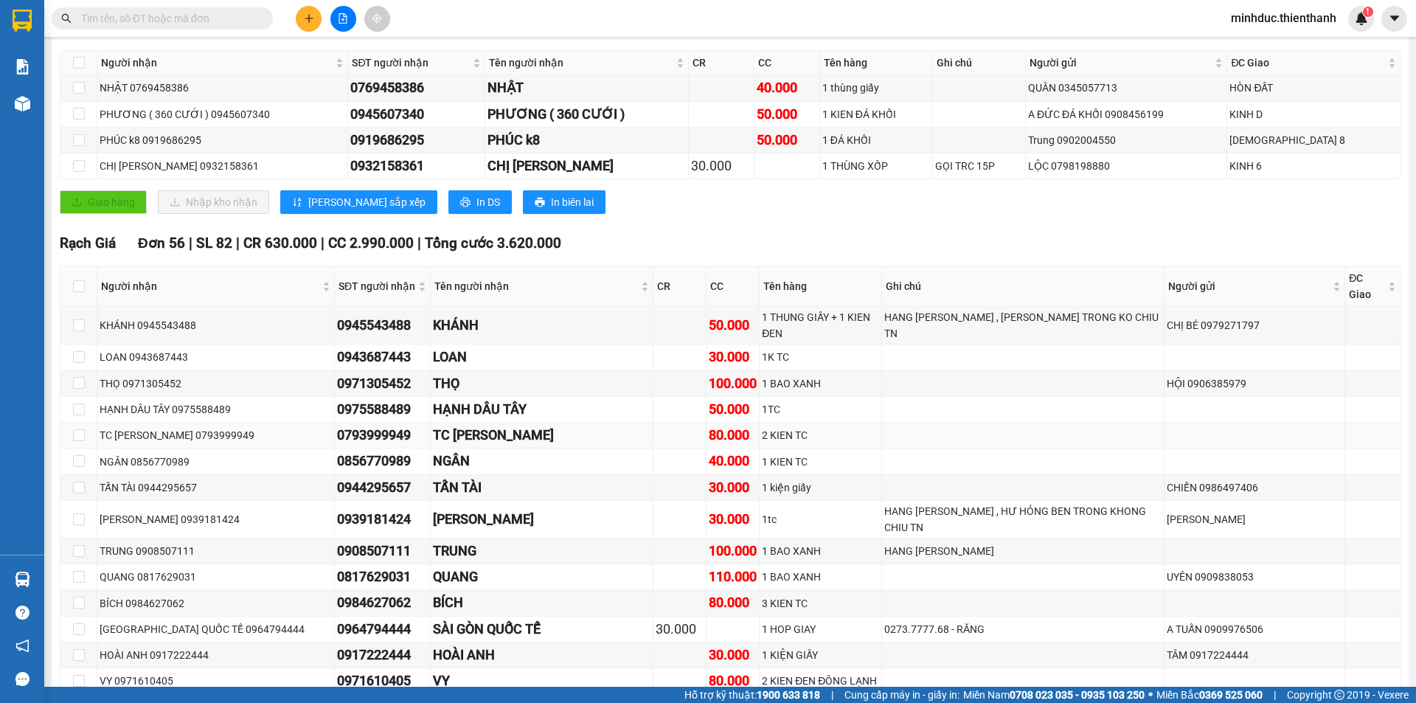
scroll to position [443, 0]
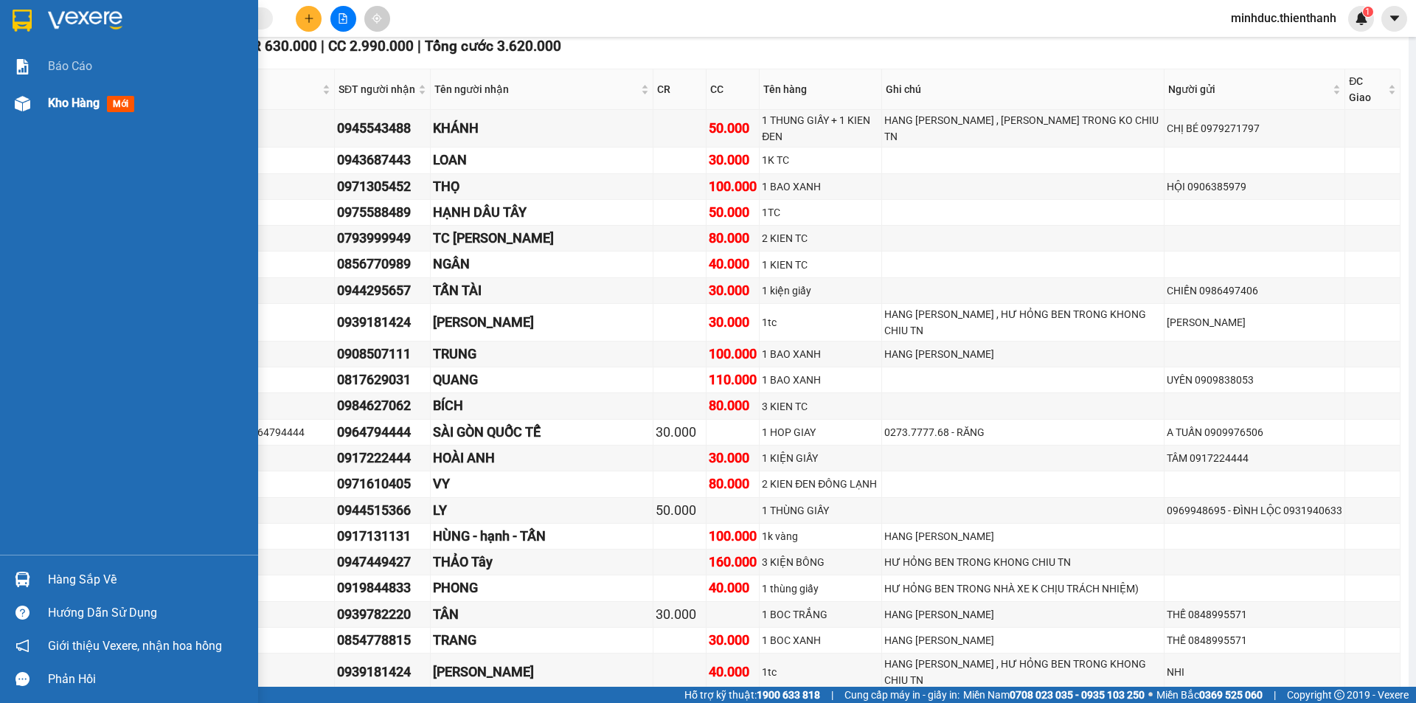
click at [21, 97] on img at bounding box center [22, 103] width 15 height 15
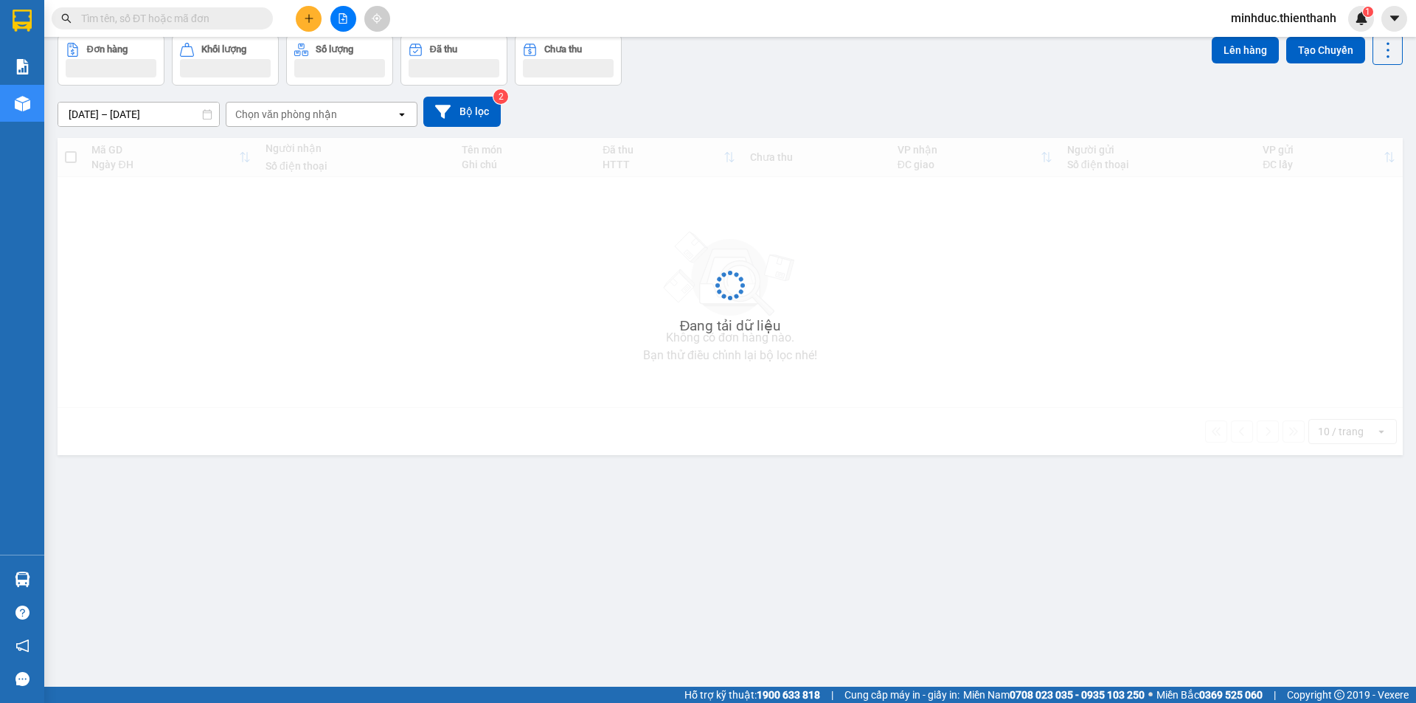
scroll to position [68, 0]
